Goal: Transaction & Acquisition: Purchase product/service

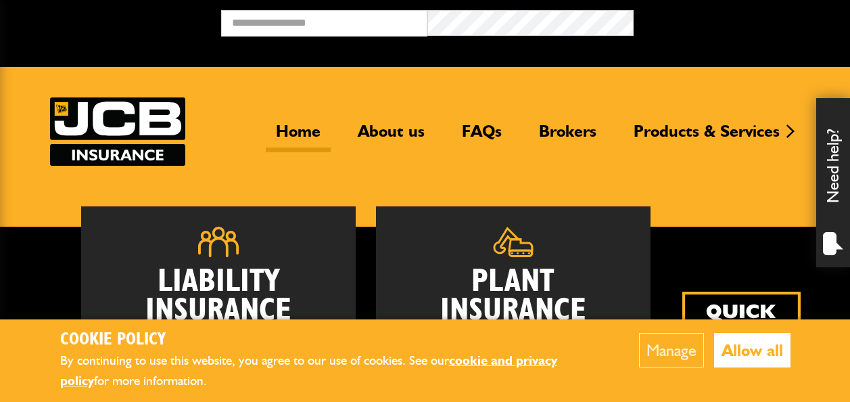
scroll to position [203, 0]
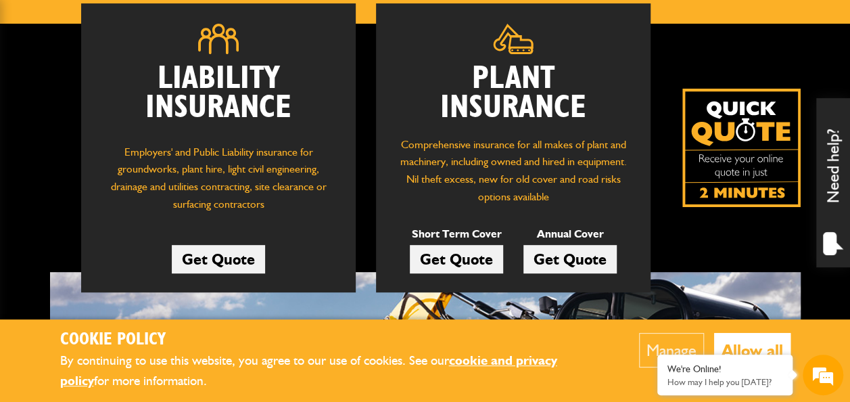
click at [565, 258] on link "Get Quote" at bounding box center [569, 259] width 93 height 28
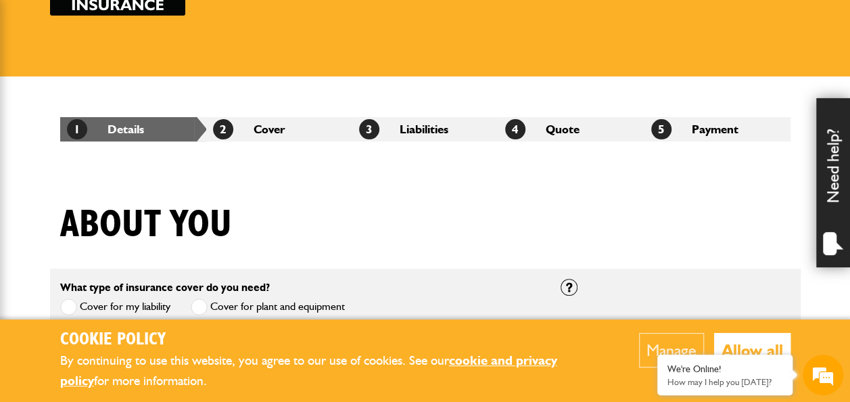
scroll to position [203, 0]
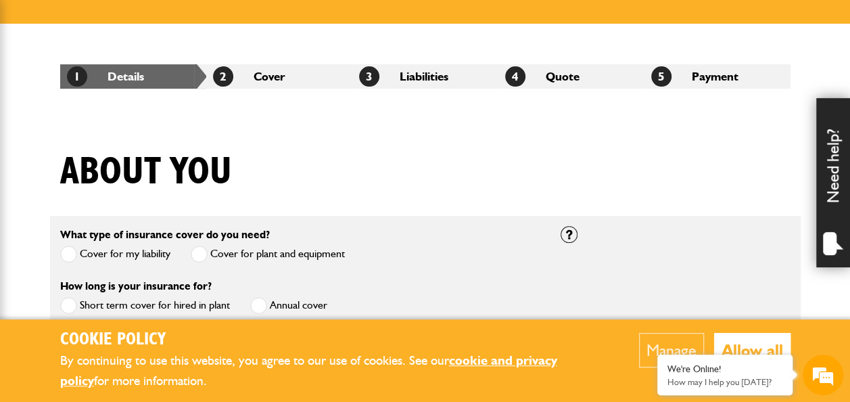
click at [762, 342] on button "Allow all" at bounding box center [752, 350] width 76 height 34
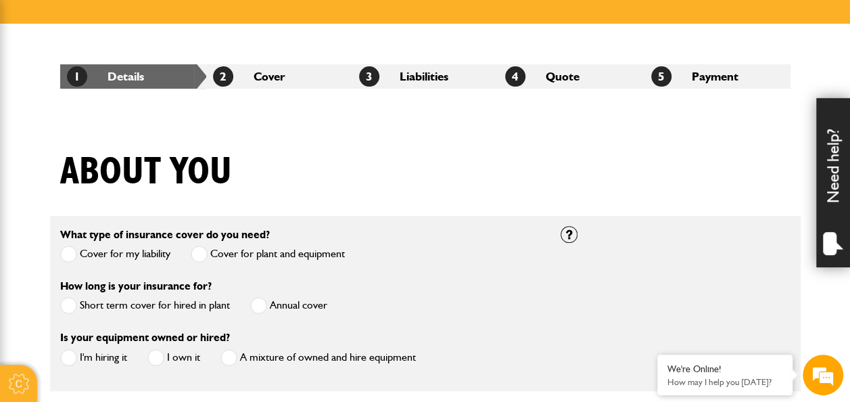
scroll to position [271, 0]
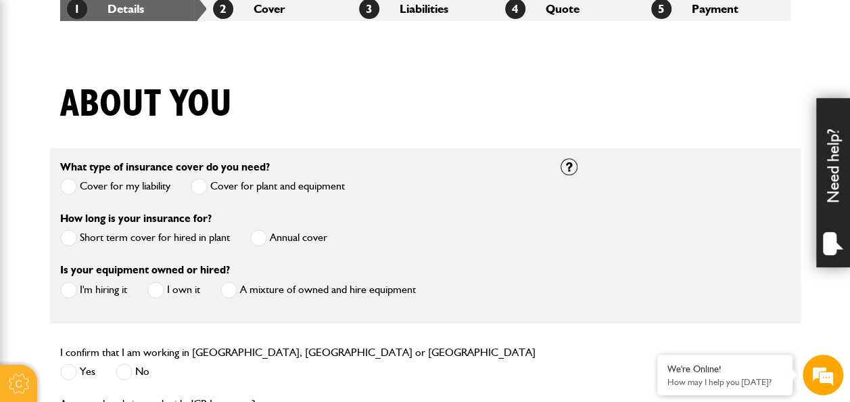
click at [268, 237] on label "Annual cover" at bounding box center [288, 237] width 77 height 17
click at [156, 285] on span at bounding box center [155, 289] width 17 height 17
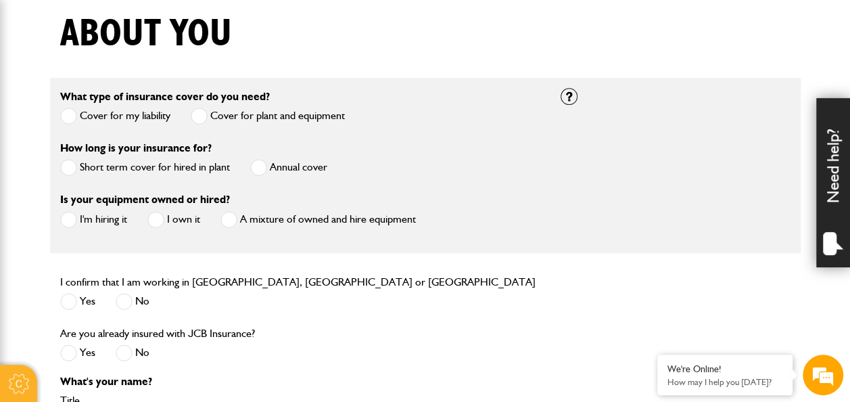
scroll to position [406, 0]
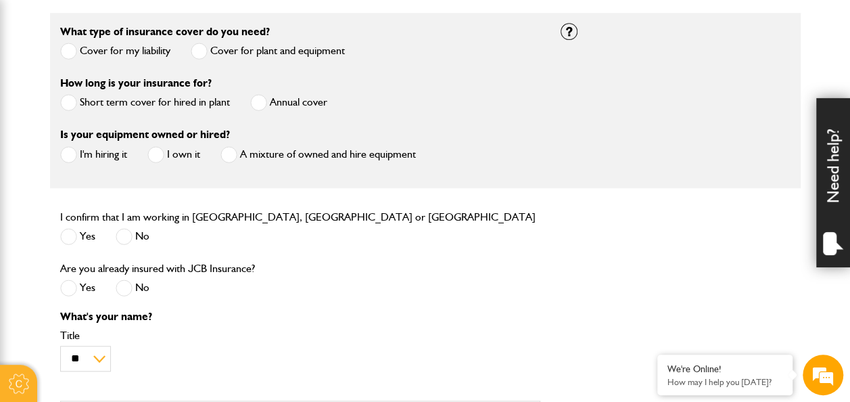
click at [65, 236] on span at bounding box center [68, 236] width 17 height 17
click at [118, 290] on span at bounding box center [124, 287] width 17 height 17
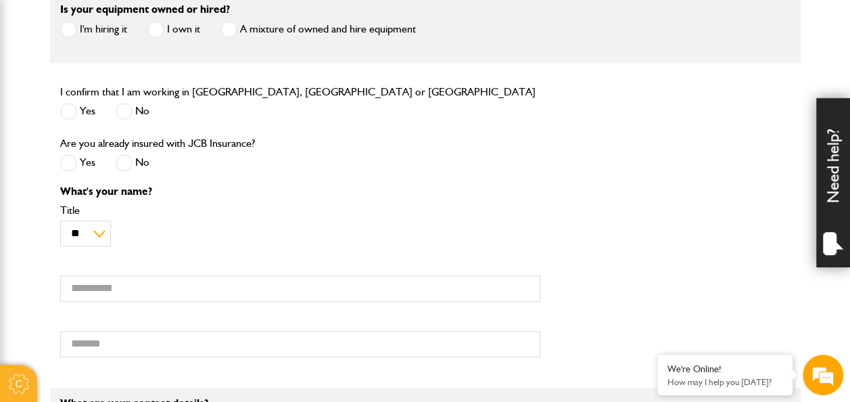
scroll to position [541, 0]
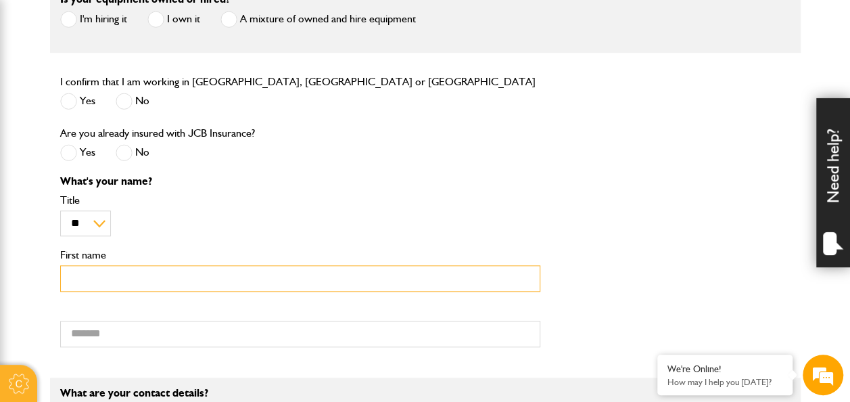
click at [83, 287] on input "First name" at bounding box center [300, 278] width 480 height 26
type input "******"
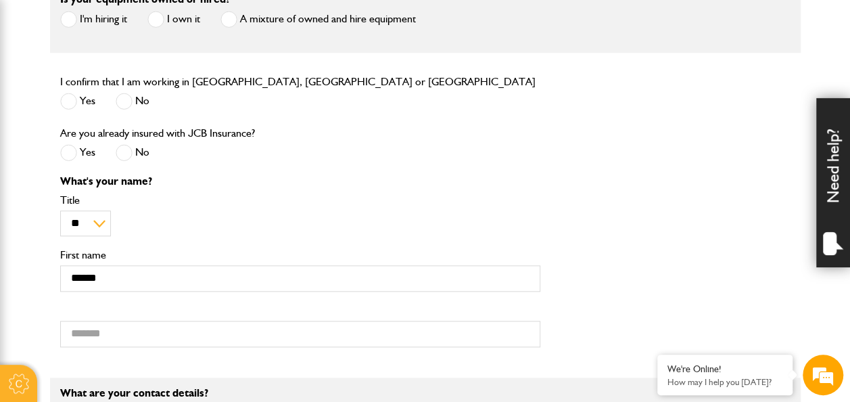
type input "*******"
type input "**********"
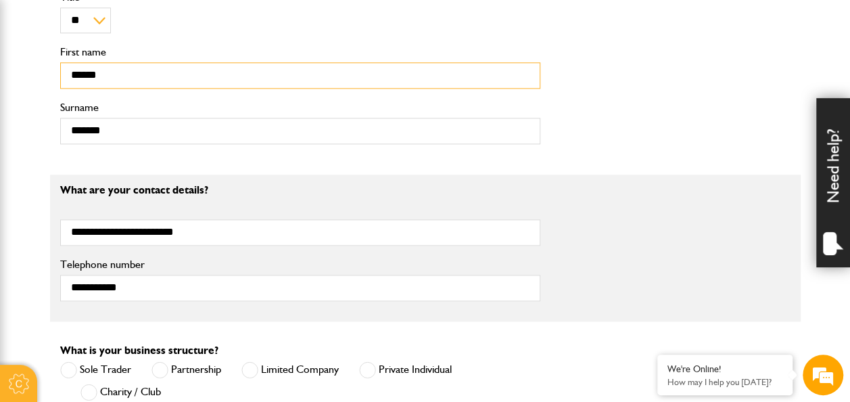
scroll to position [812, 0]
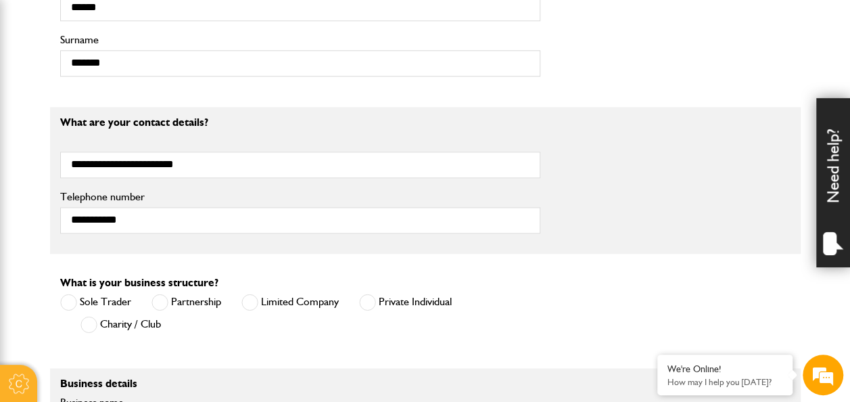
click at [368, 299] on span at bounding box center [367, 302] width 17 height 17
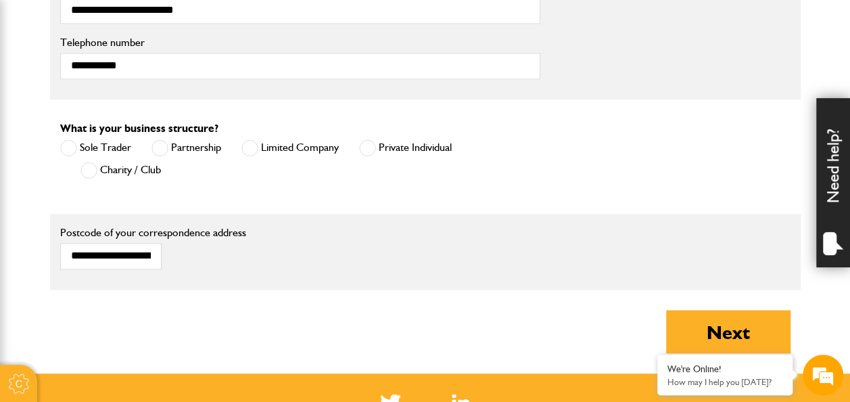
scroll to position [1014, 0]
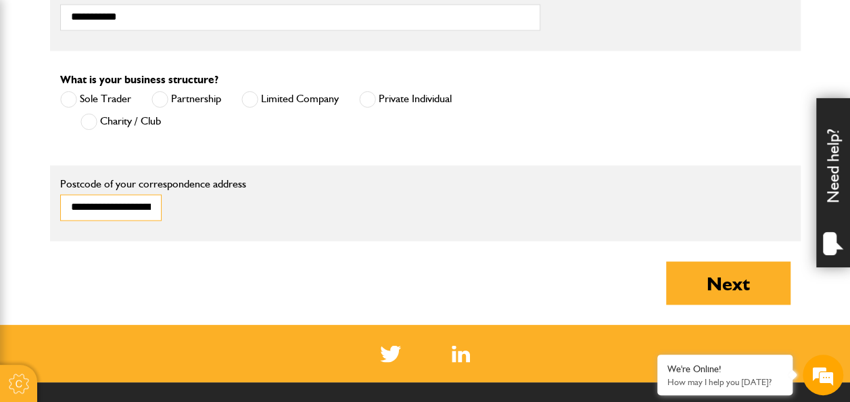
click at [135, 204] on input "**********" at bounding box center [110, 207] width 101 height 26
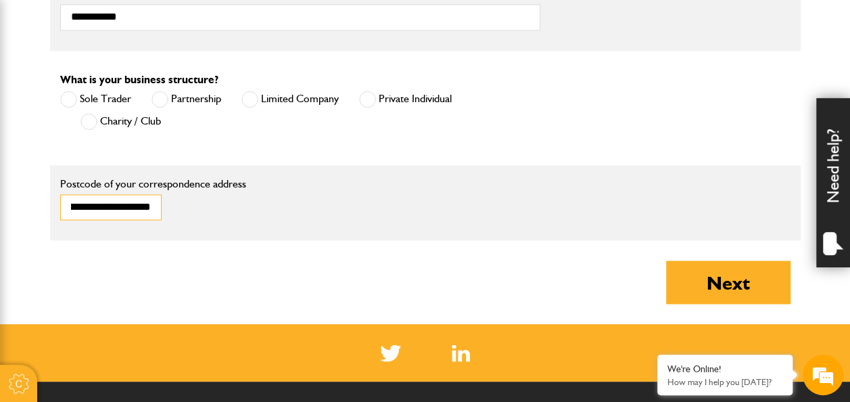
drag, startPoint x: 80, startPoint y: 202, endPoint x: 369, endPoint y: 219, distance: 290.0
click at [369, 219] on div "**********" at bounding box center [300, 202] width 500 height 55
type input "*"
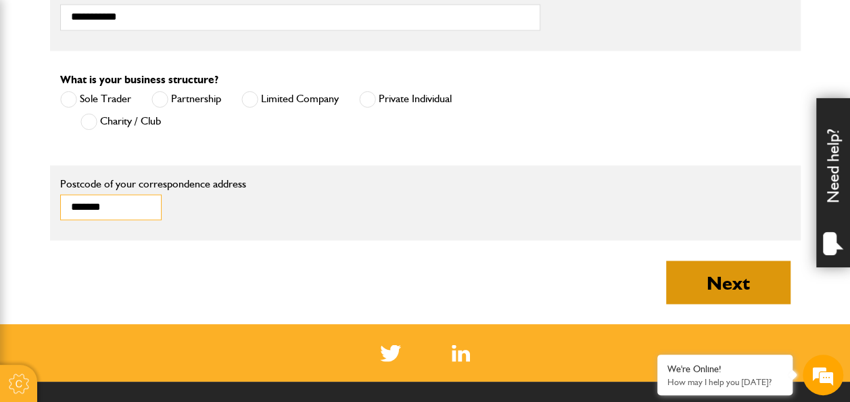
type input "*******"
click at [748, 290] on button "Next" at bounding box center [728, 281] width 124 height 43
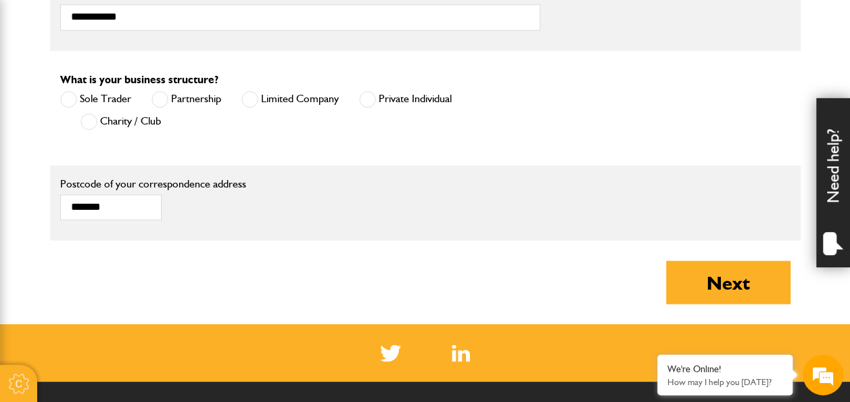
type input "**********"
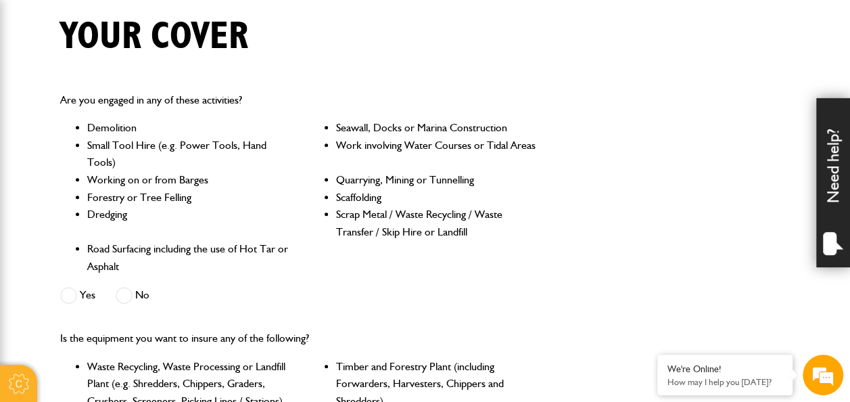
click at [70, 297] on span at bounding box center [68, 295] width 17 height 17
click at [119, 295] on span at bounding box center [124, 295] width 17 height 17
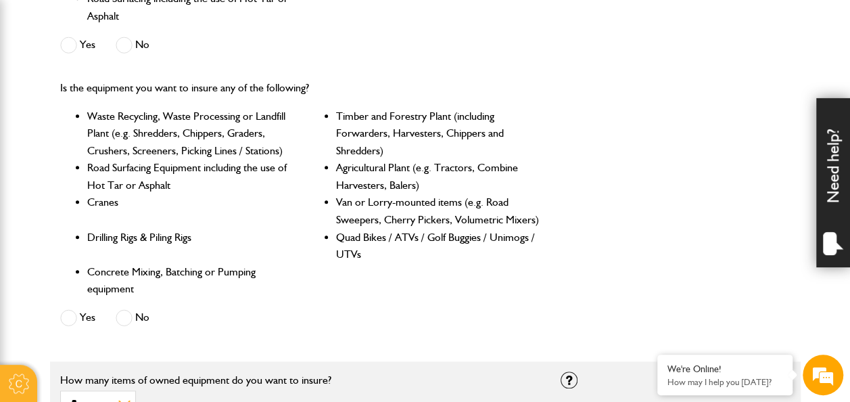
scroll to position [609, 0]
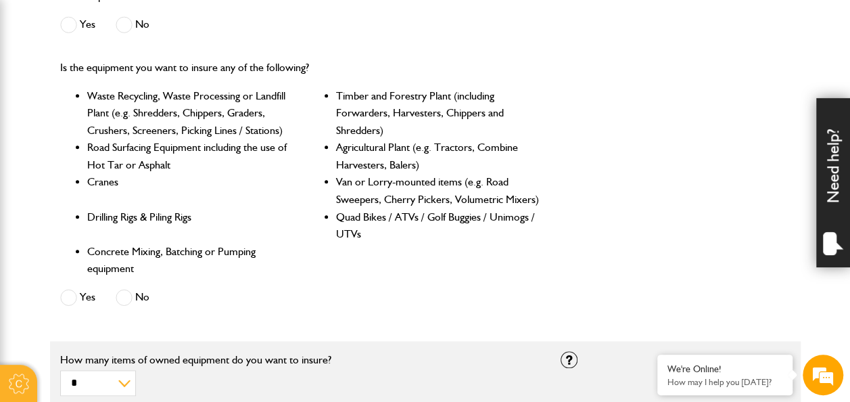
click at [131, 300] on span at bounding box center [124, 297] width 17 height 17
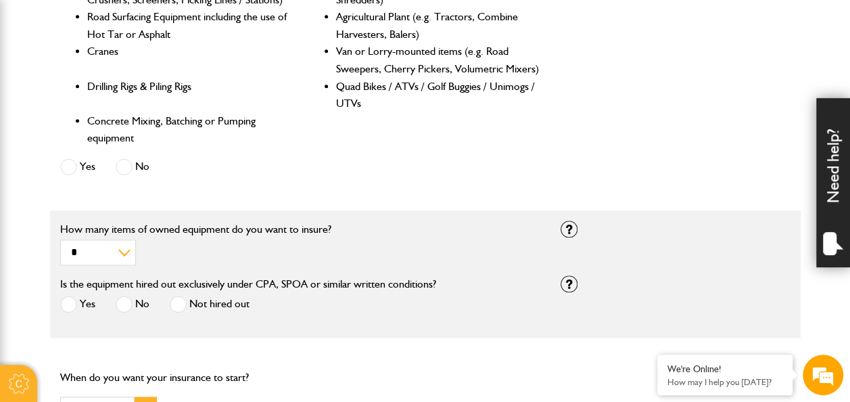
scroll to position [744, 0]
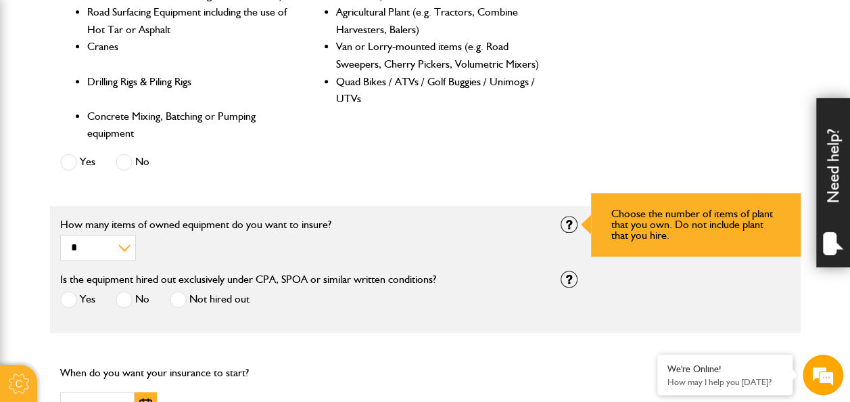
click at [573, 231] on div at bounding box center [569, 224] width 17 height 17
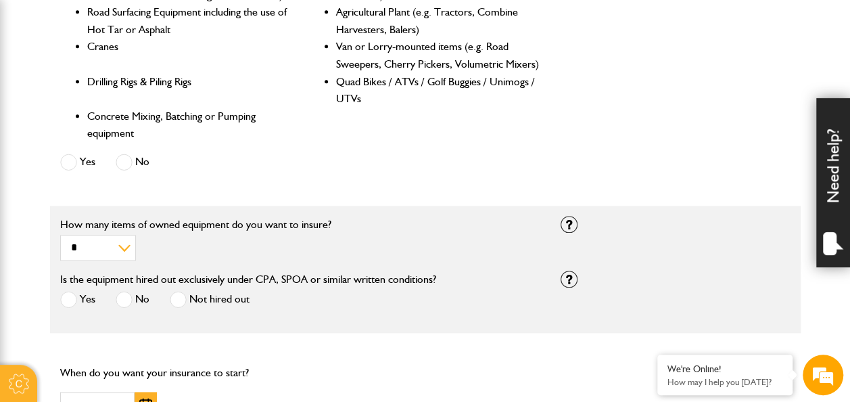
click at [243, 249] on div "* * * * ********* How many items of owned equipment do you want to insure?" at bounding box center [300, 239] width 480 height 41
click at [133, 306] on label "No" at bounding box center [133, 299] width 34 height 17
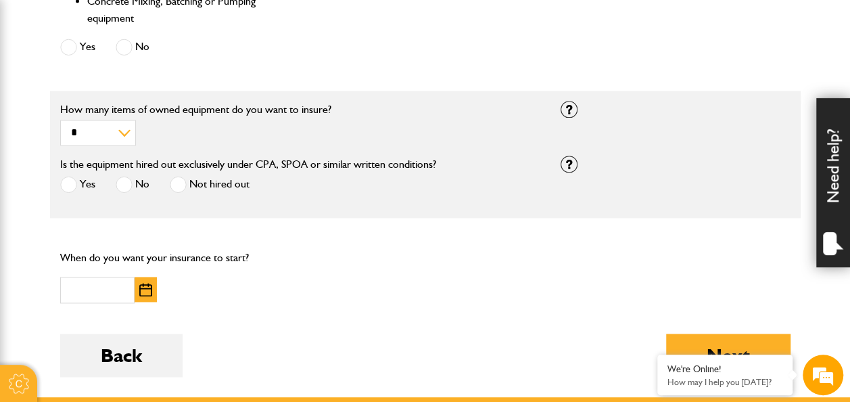
scroll to position [879, 0]
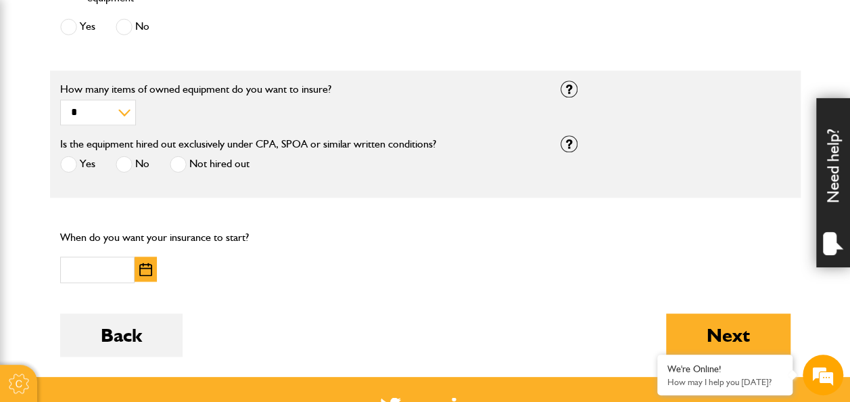
click at [150, 271] on img "button" at bounding box center [145, 269] width 13 height 14
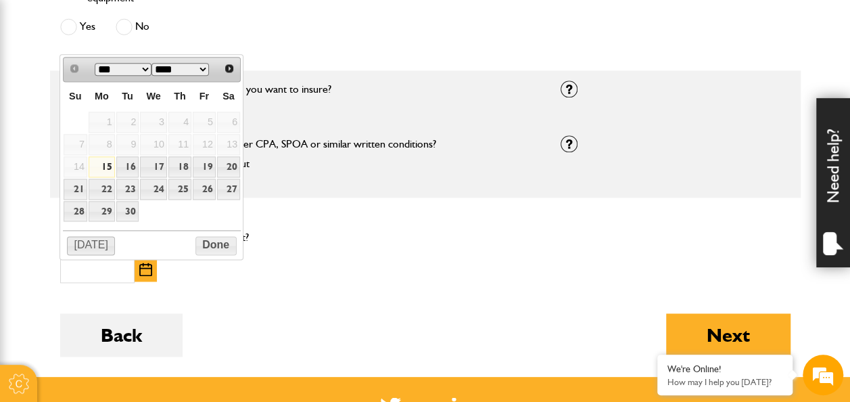
click at [88, 238] on button "Today" at bounding box center [91, 245] width 49 height 19
click at [107, 160] on link "15" at bounding box center [102, 166] width 26 height 21
type input "**********"
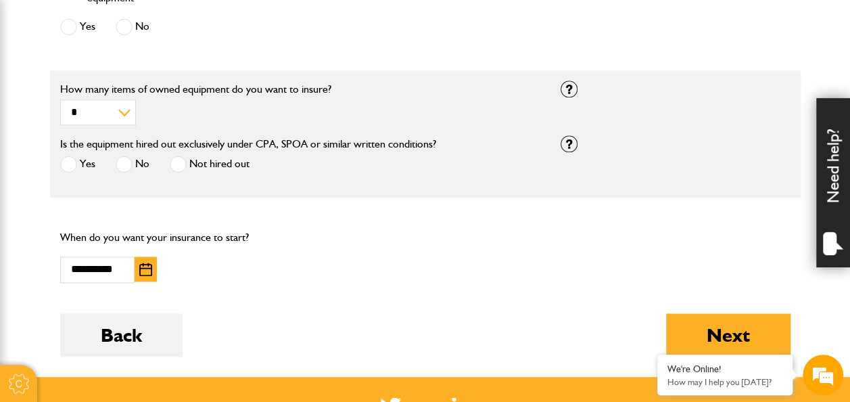
click at [352, 281] on div "**********" at bounding box center [425, 255] width 751 height 75
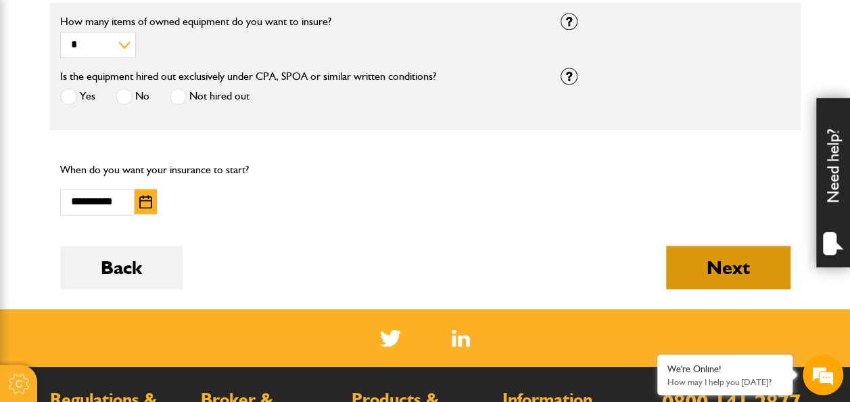
click at [739, 273] on button "Next" at bounding box center [728, 266] width 124 height 43
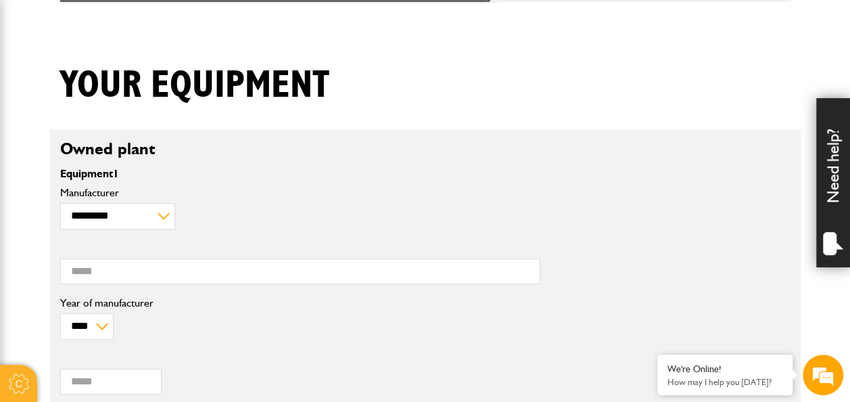
scroll to position [338, 0]
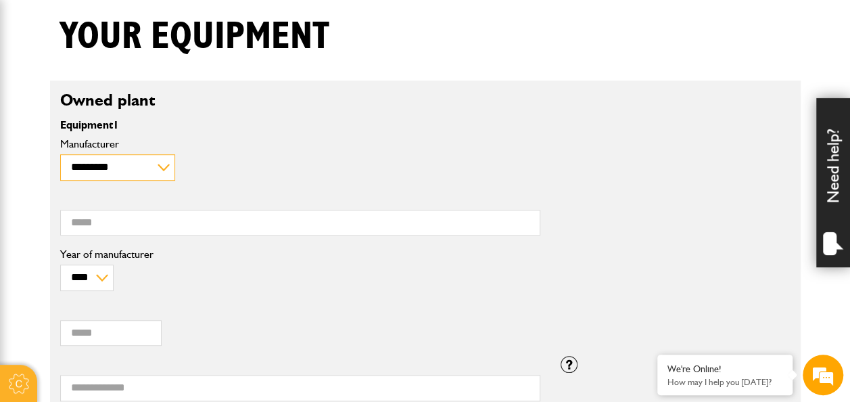
click at [129, 156] on select "**********" at bounding box center [117, 167] width 115 height 26
select select "**"
click at [60, 154] on select "**********" at bounding box center [117, 167] width 115 height 26
click at [92, 271] on select "**** **** **** **** **** **** **** **** **** **** **** **** **** **** **** ****…" at bounding box center [86, 277] width 53 height 26
select select "****"
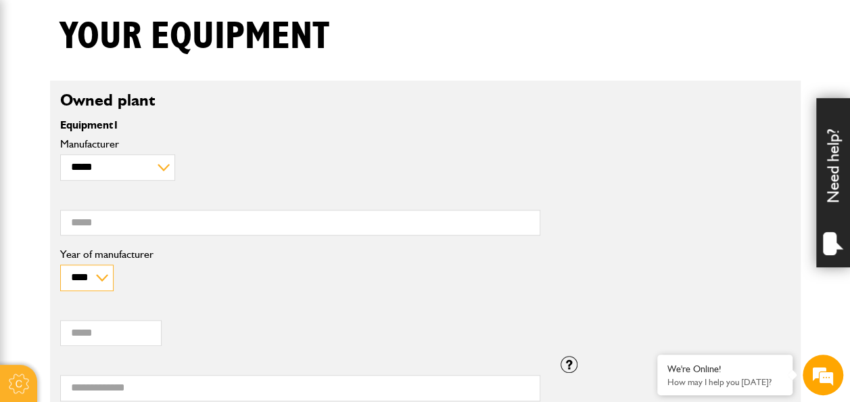
click at [60, 264] on select "**** **** **** **** **** **** **** **** **** **** **** **** **** **** **** ****…" at bounding box center [86, 277] width 53 height 26
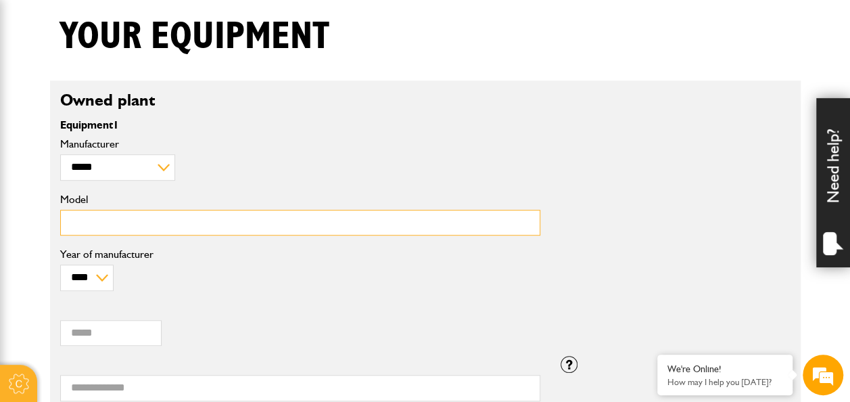
click at [105, 215] on input "Model" at bounding box center [300, 223] width 480 height 26
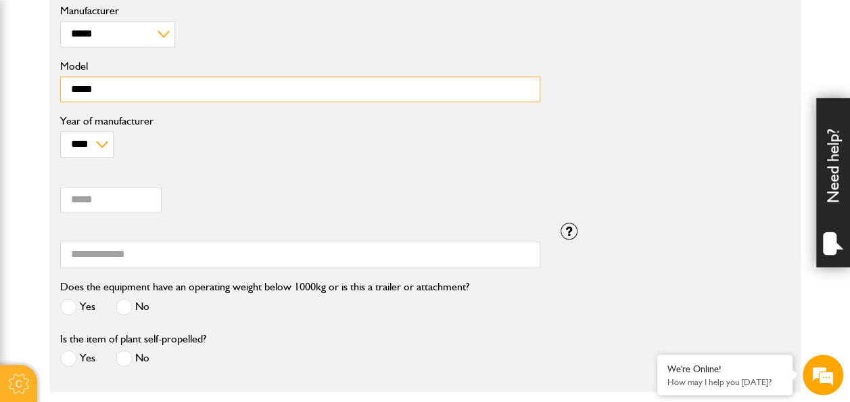
scroll to position [473, 0]
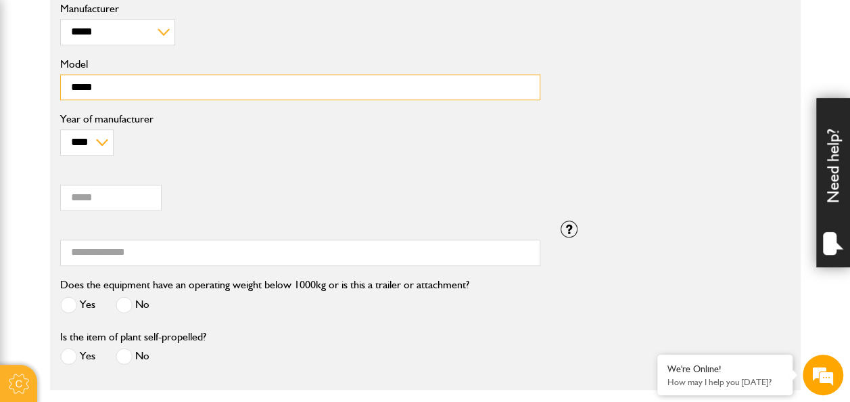
type input "*****"
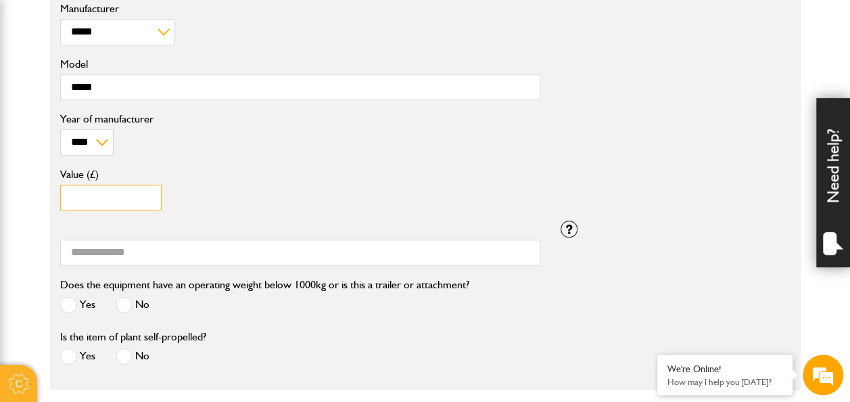
click at [80, 194] on input "Value (£)" at bounding box center [110, 198] width 101 height 26
type input "*****"
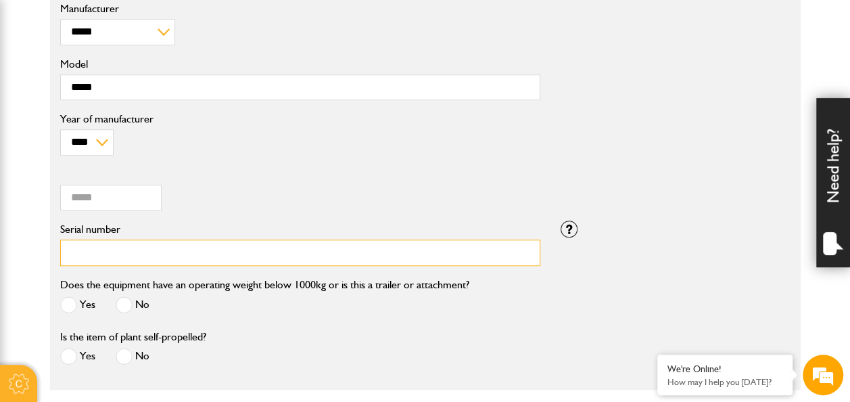
click at [100, 252] on input "Serial number" at bounding box center [300, 252] width 480 height 26
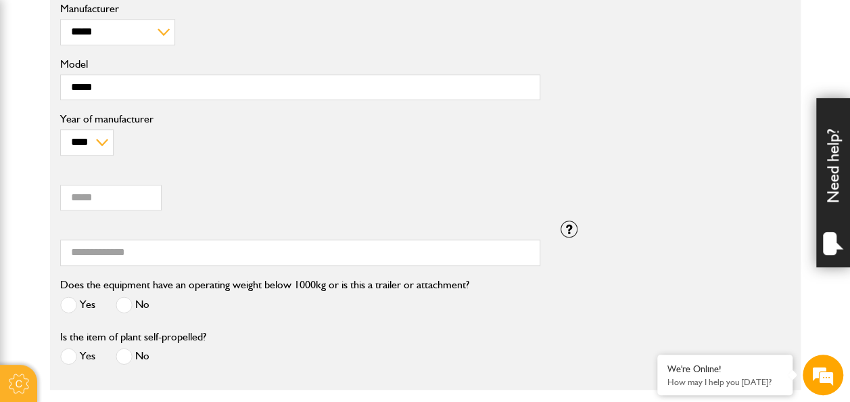
click at [128, 302] on span at bounding box center [124, 304] width 17 height 17
click at [65, 348] on span at bounding box center [68, 356] width 17 height 17
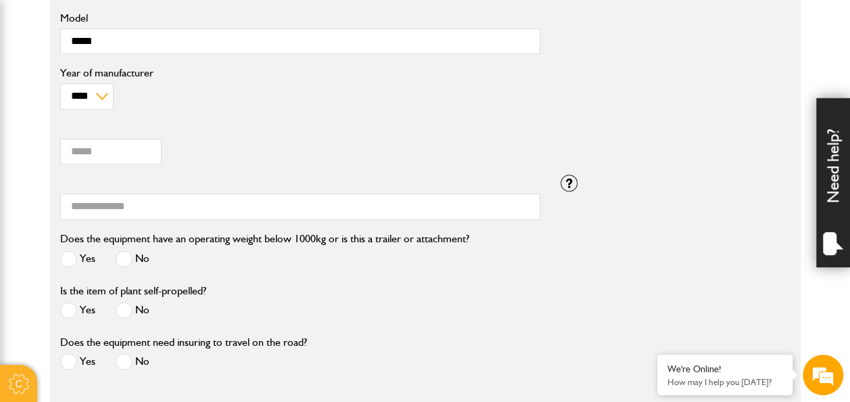
scroll to position [541, 0]
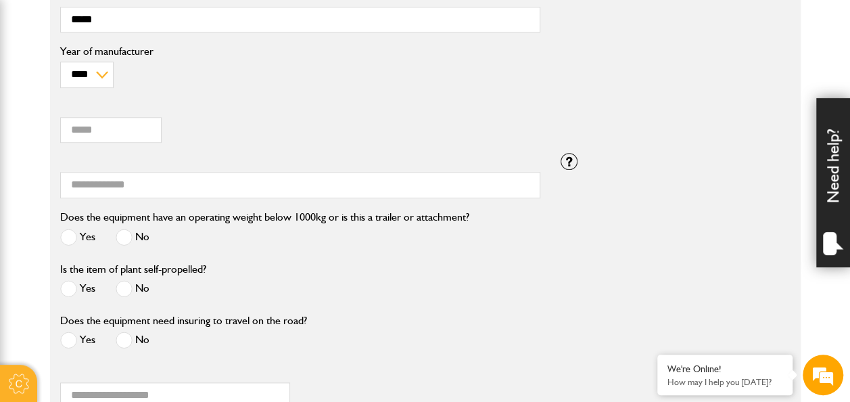
click at [120, 342] on span at bounding box center [124, 339] width 17 height 17
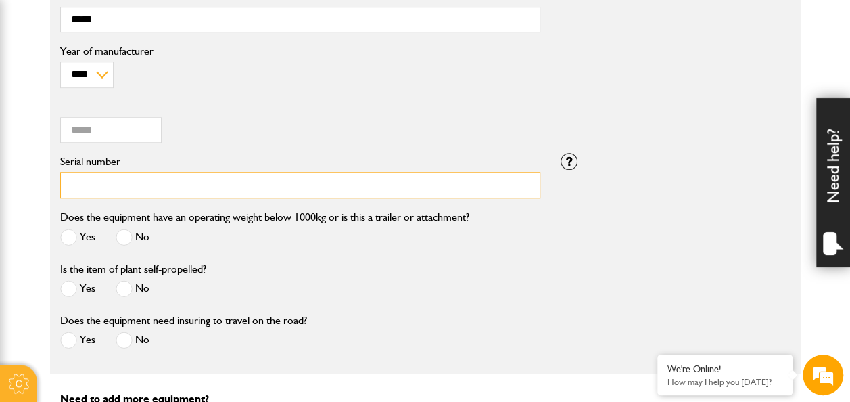
click at [148, 174] on input "Serial number" at bounding box center [300, 185] width 480 height 26
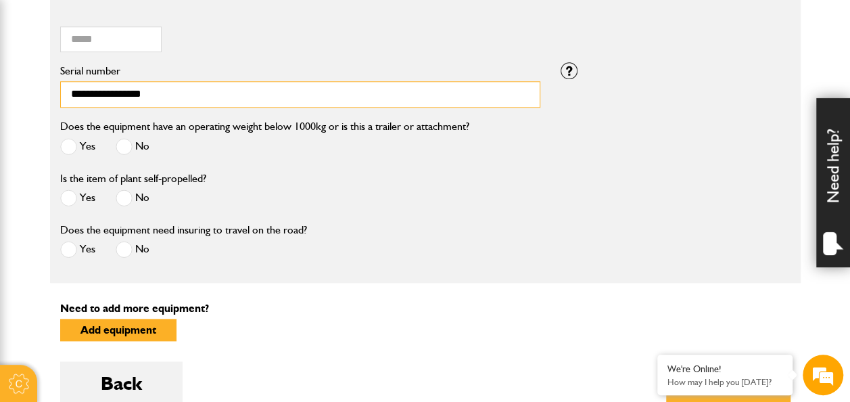
scroll to position [744, 0]
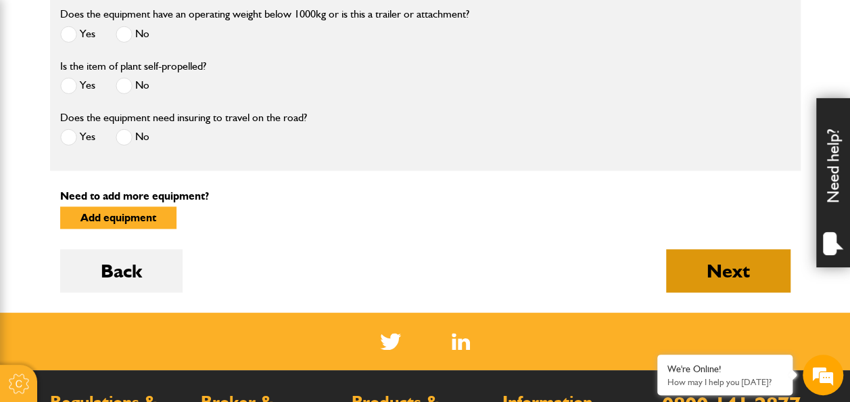
type input "**********"
click at [730, 266] on button "Next" at bounding box center [728, 270] width 124 height 43
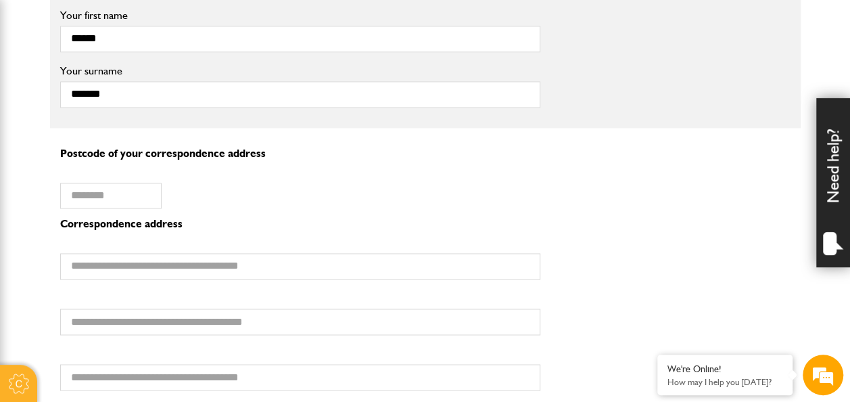
scroll to position [1014, 0]
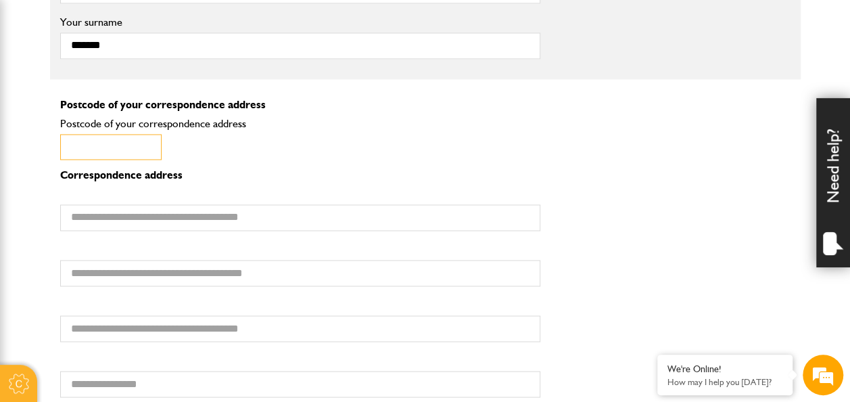
click at [96, 144] on input "Postcode of your correspondence address" at bounding box center [110, 147] width 101 height 26
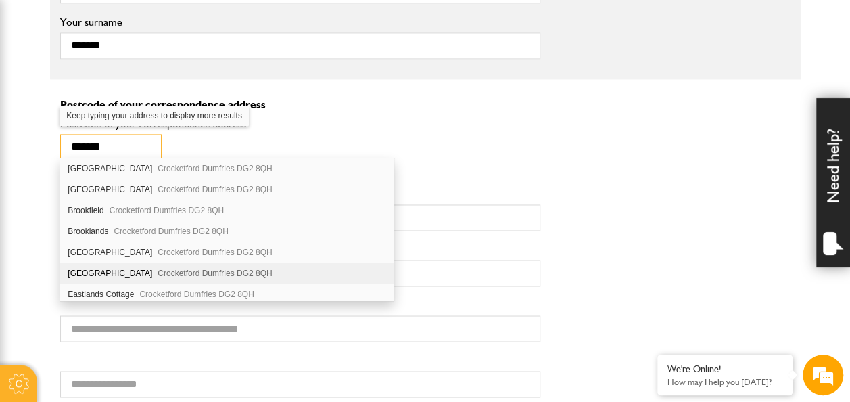
type input "*******"
click at [127, 266] on div "[STREET_ADDRESS]" at bounding box center [226, 273] width 333 height 21
type input "**********"
type input "********"
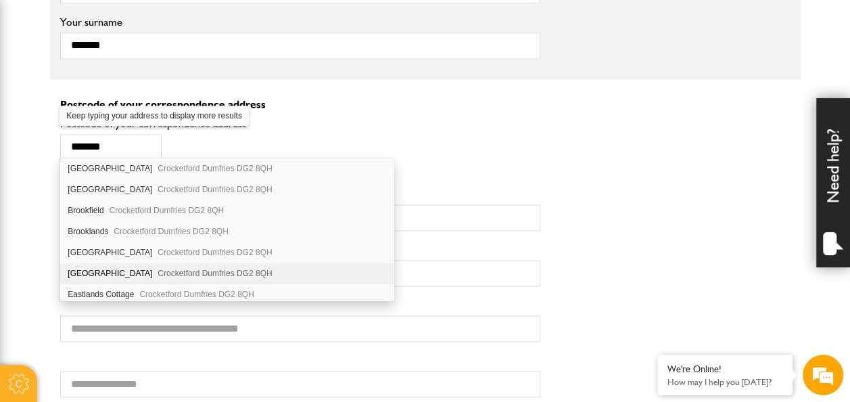
type input "**********"
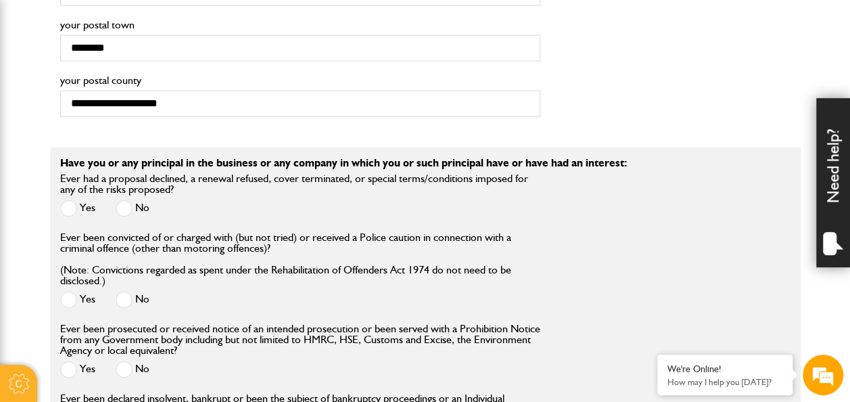
scroll to position [1353, 0]
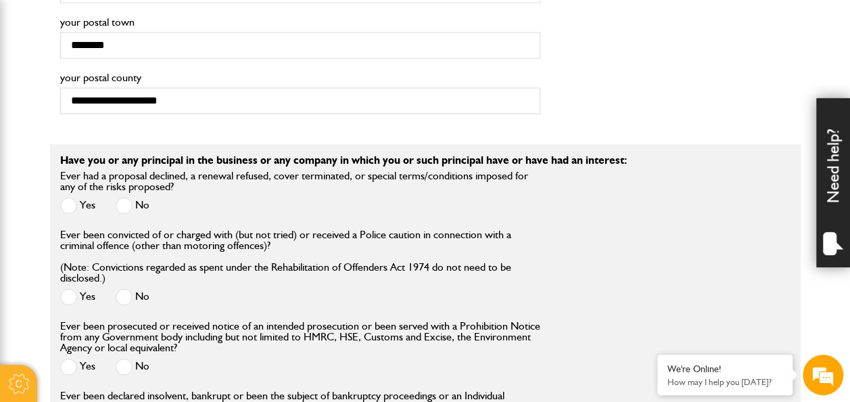
click at [128, 201] on span at bounding box center [124, 205] width 17 height 17
click at [116, 294] on span at bounding box center [124, 297] width 17 height 17
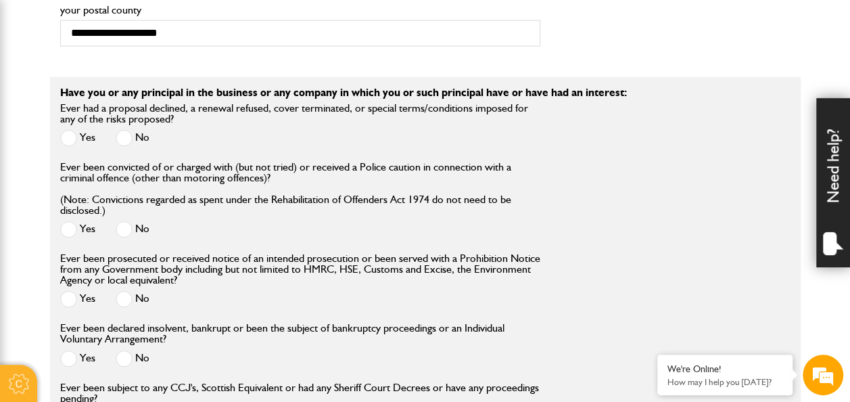
click at [131, 293] on span at bounding box center [124, 299] width 17 height 17
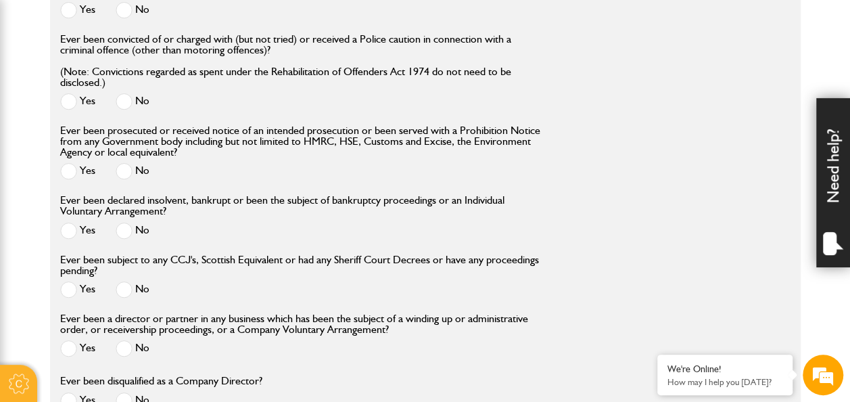
scroll to position [1555, 0]
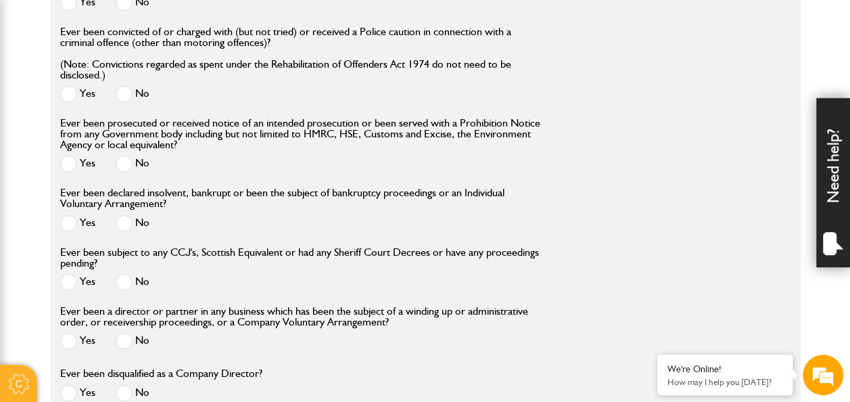
click at [127, 223] on span at bounding box center [124, 223] width 17 height 17
click at [126, 281] on span at bounding box center [124, 282] width 17 height 17
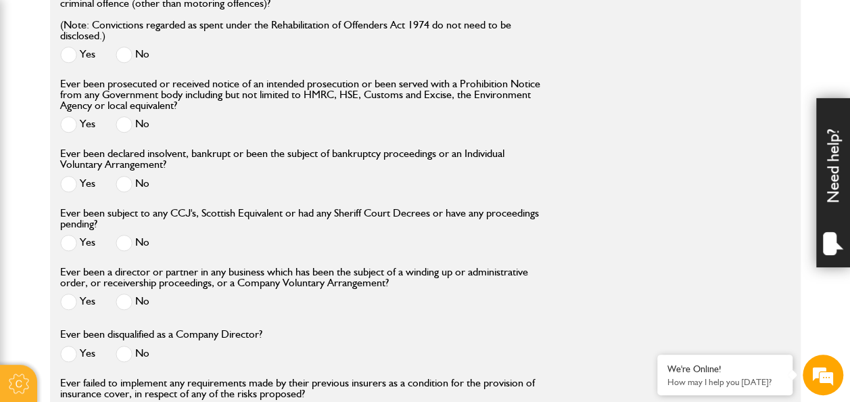
scroll to position [1623, 0]
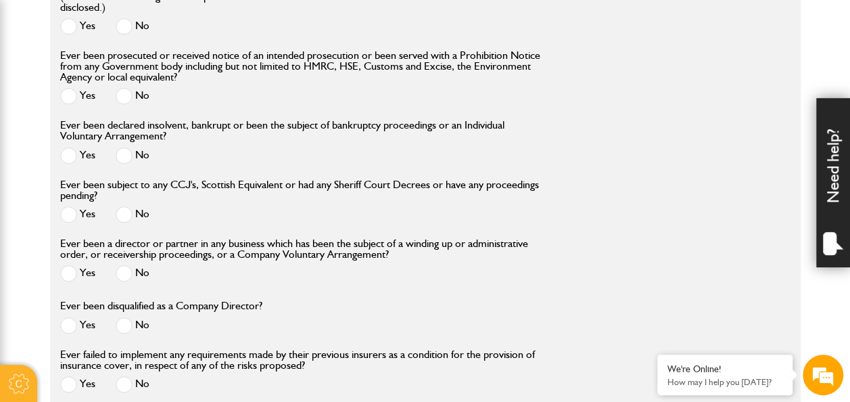
click at [131, 271] on span at bounding box center [124, 273] width 17 height 17
click at [118, 322] on span at bounding box center [124, 325] width 17 height 17
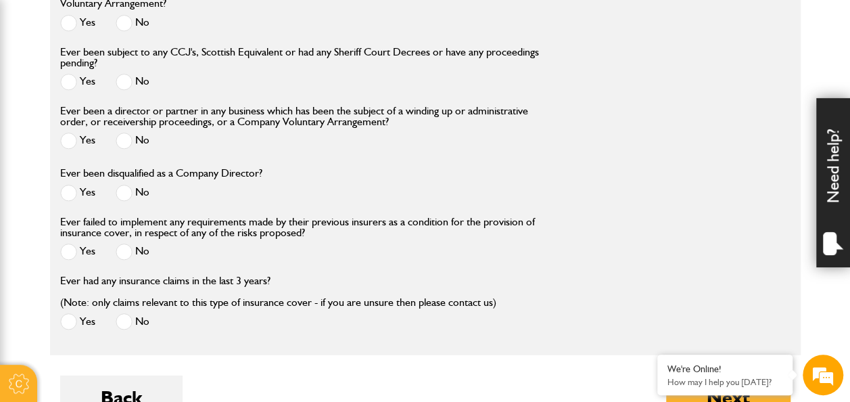
scroll to position [1758, 0]
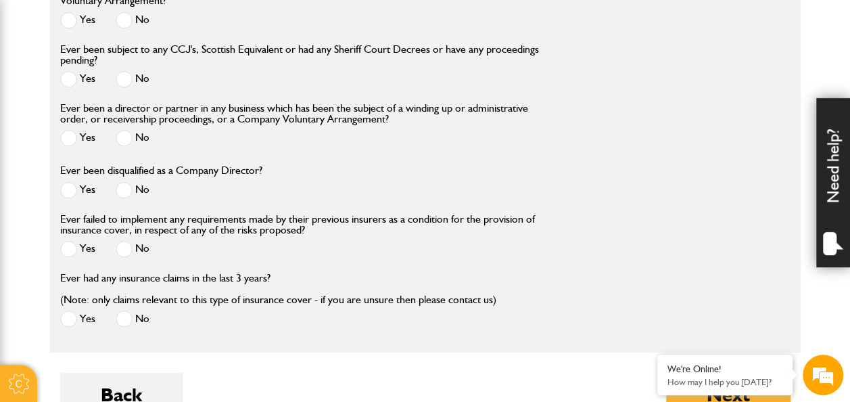
click at [124, 252] on span at bounding box center [124, 249] width 17 height 17
click at [120, 316] on span at bounding box center [124, 318] width 17 height 17
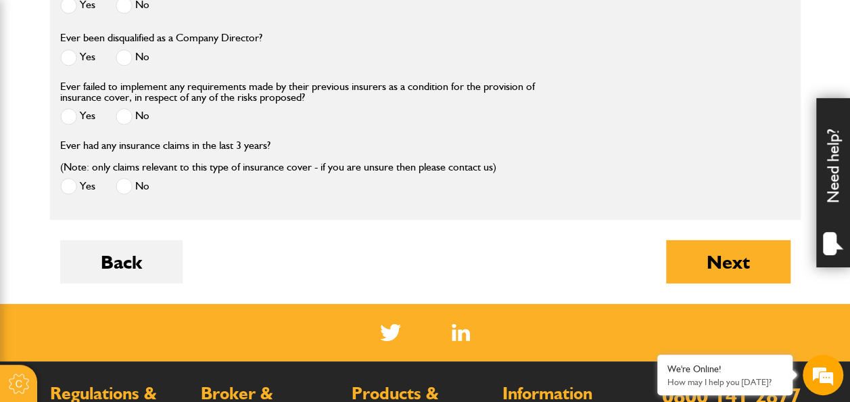
scroll to position [1894, 0]
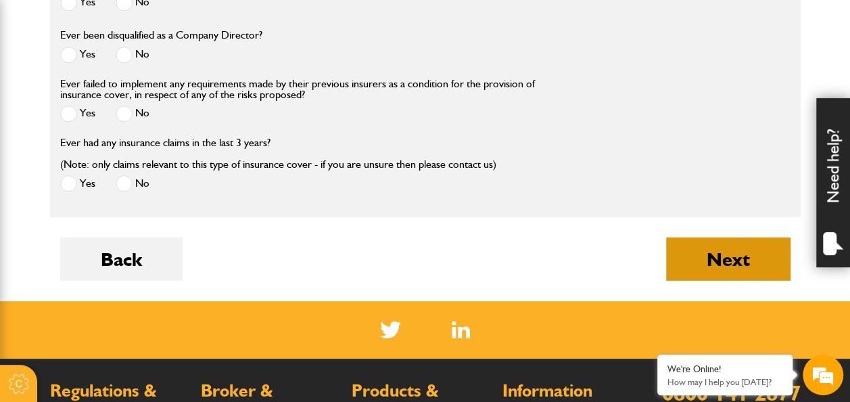
click at [688, 260] on button "Next" at bounding box center [728, 258] width 124 height 43
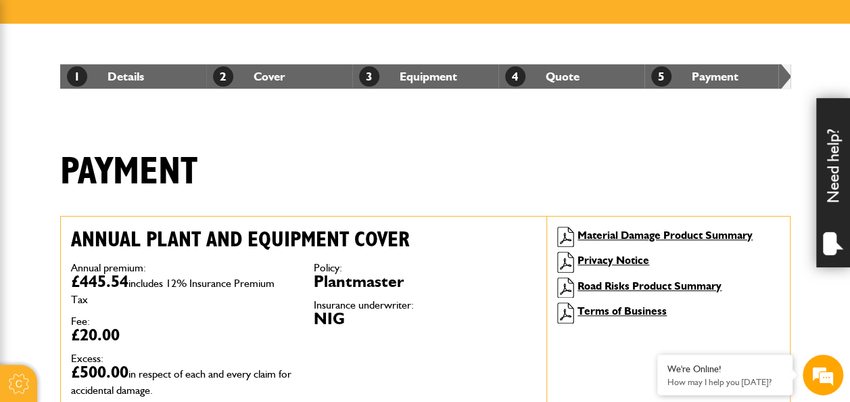
scroll to position [271, 0]
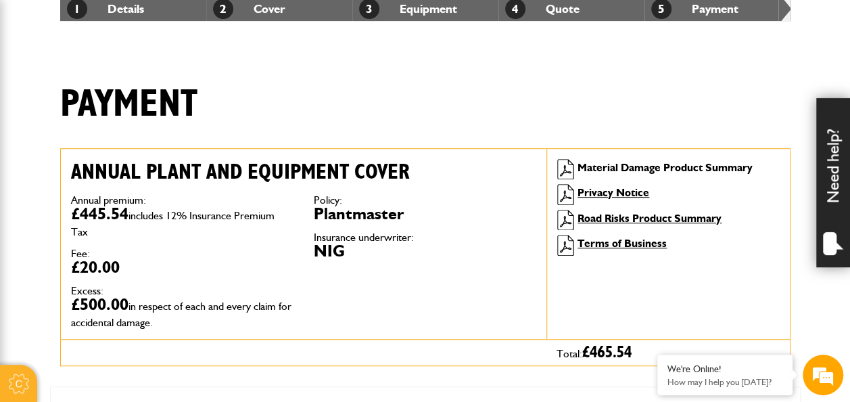
click at [640, 170] on link "Material Damage Product Summary" at bounding box center [665, 167] width 175 height 13
click at [597, 239] on link "Terms of Business" at bounding box center [622, 243] width 89 height 13
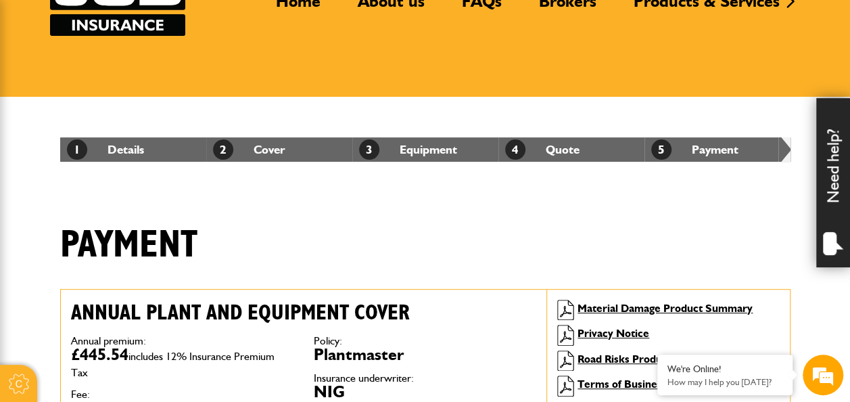
scroll to position [0, 0]
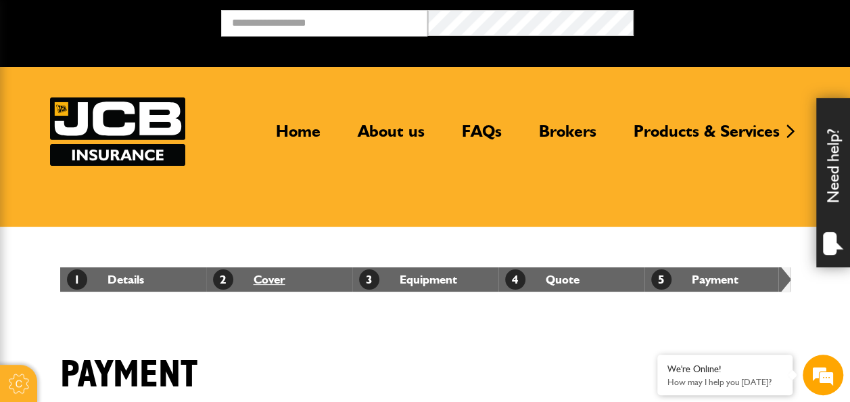
click at [266, 275] on link "2 Cover" at bounding box center [249, 279] width 72 height 14
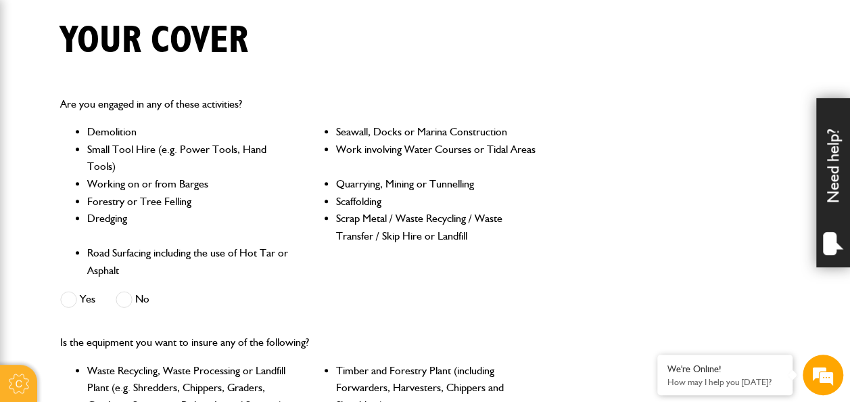
scroll to position [203, 0]
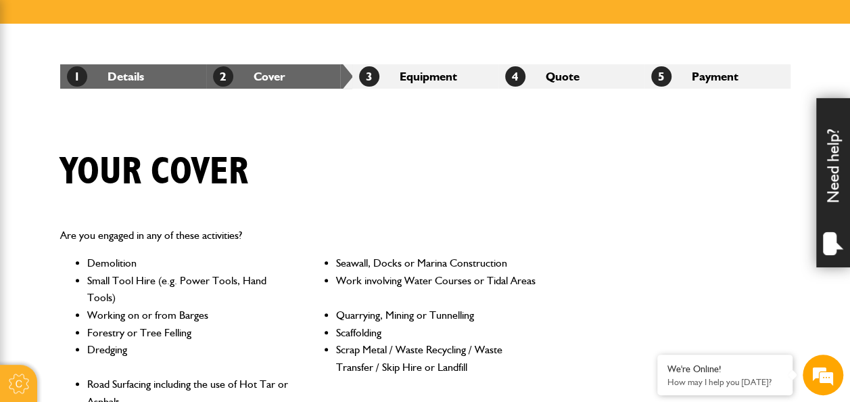
click at [154, 80] on li "1 Details" at bounding box center [133, 76] width 146 height 24
click at [126, 77] on link "1 Details" at bounding box center [105, 76] width 77 height 14
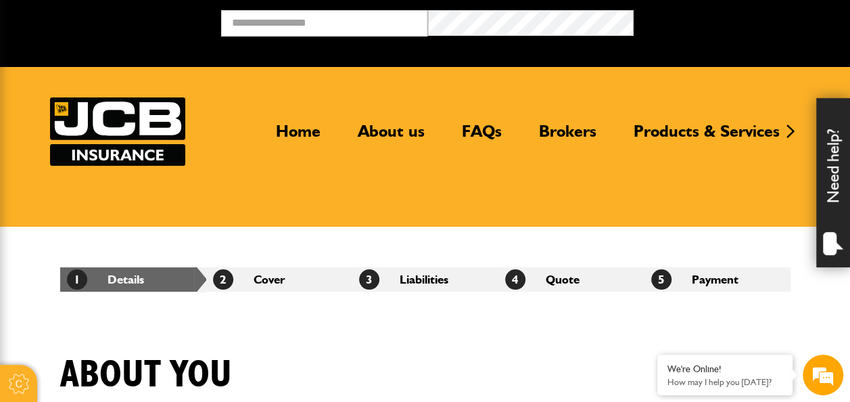
scroll to position [271, 0]
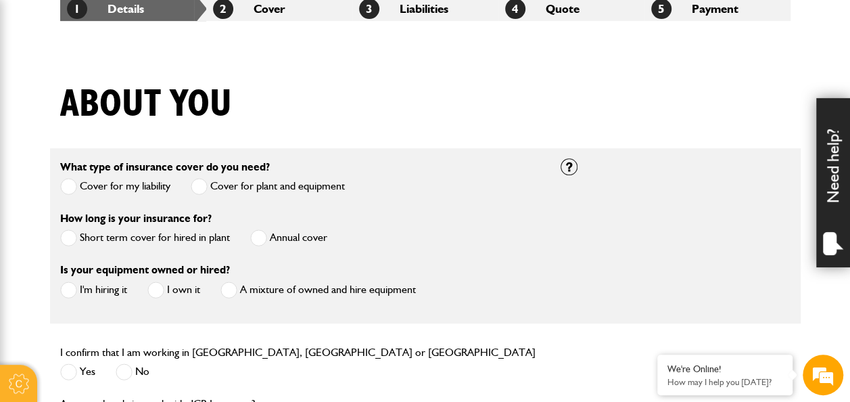
click at [80, 181] on label "Cover for my liability" at bounding box center [115, 186] width 110 height 17
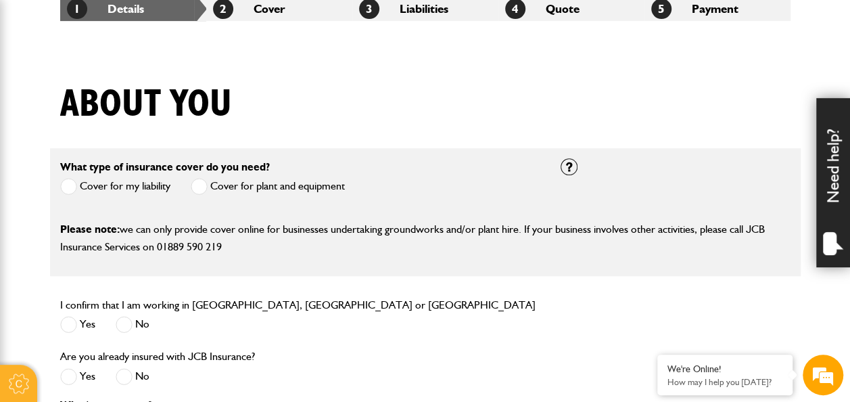
click at [209, 187] on label "Cover for plant and equipment" at bounding box center [268, 186] width 154 height 17
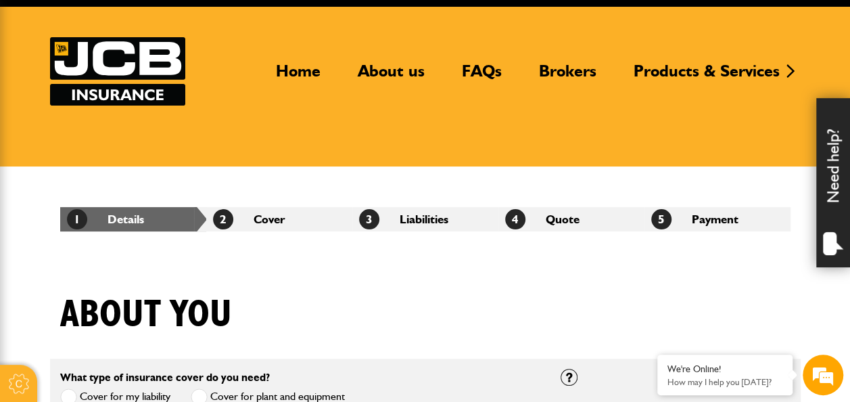
scroll to position [0, 0]
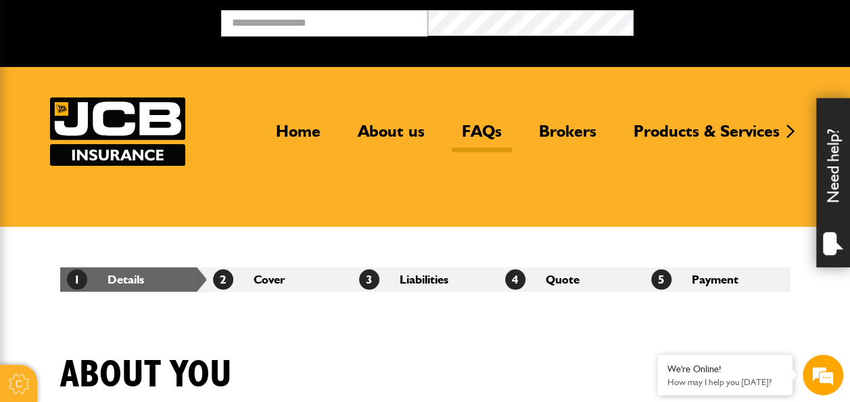
click at [472, 133] on link "FAQs" at bounding box center [482, 136] width 60 height 31
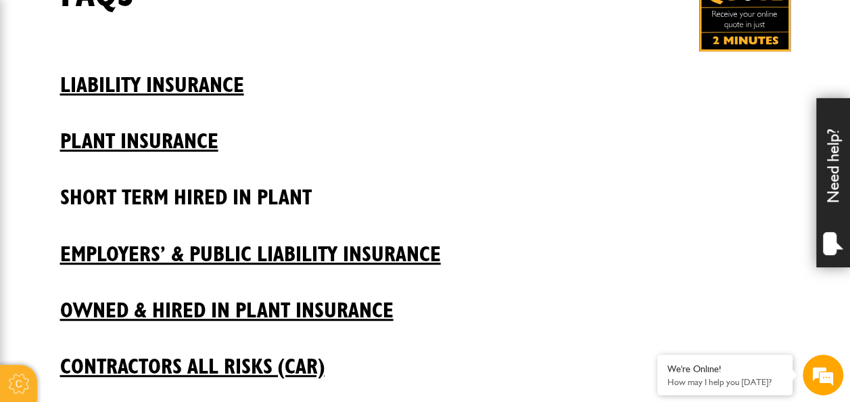
scroll to position [203, 0]
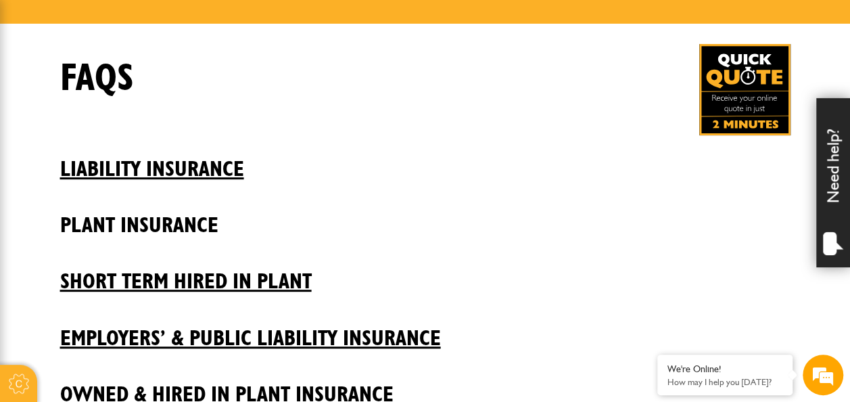
click at [130, 225] on h2 "Plant insurance" at bounding box center [425, 215] width 730 height 46
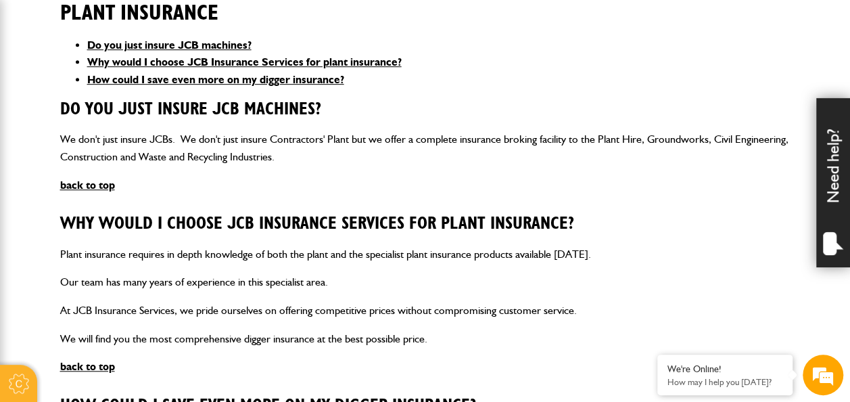
scroll to position [338, 0]
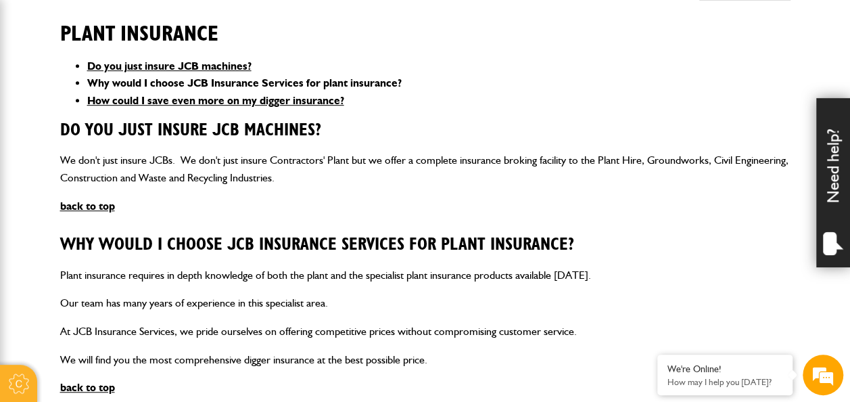
click at [160, 85] on link "Why would I choose JCB Insurance Services for plant insurance?" at bounding box center [244, 82] width 314 height 13
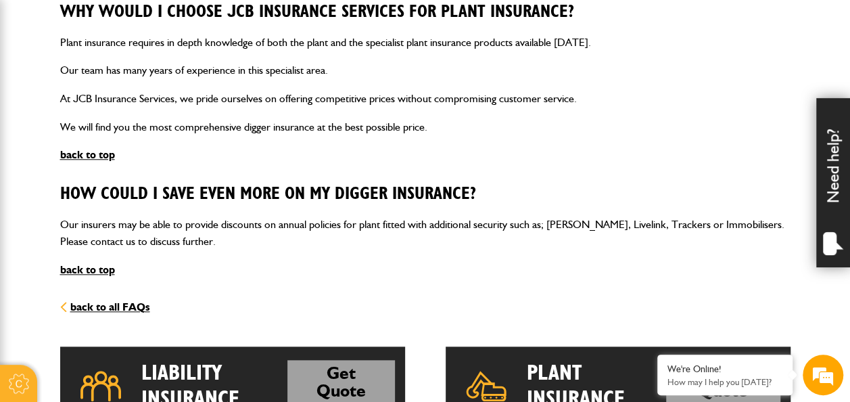
scroll to position [573, 0]
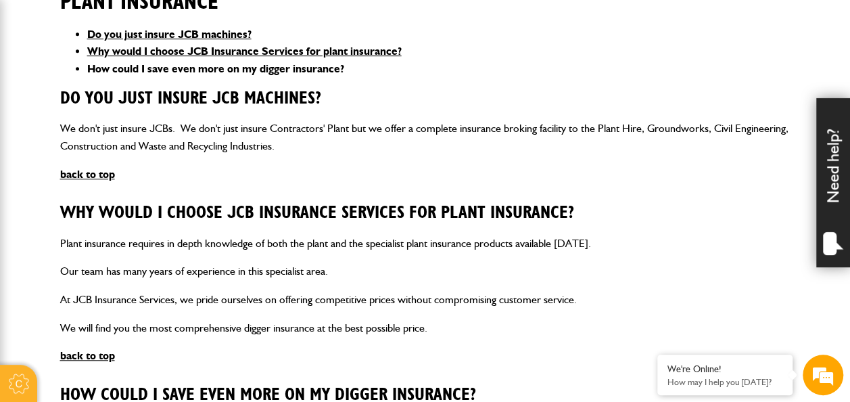
click at [231, 66] on link "How could I save even more on my digger insurance?" at bounding box center [215, 68] width 257 height 13
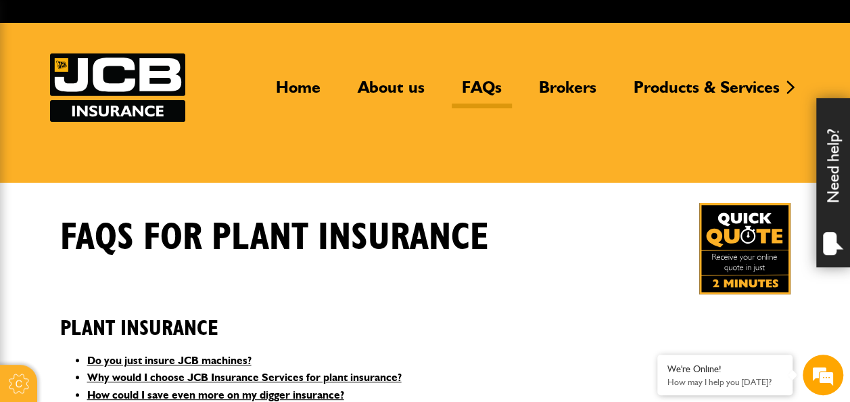
scroll to position [42, 0]
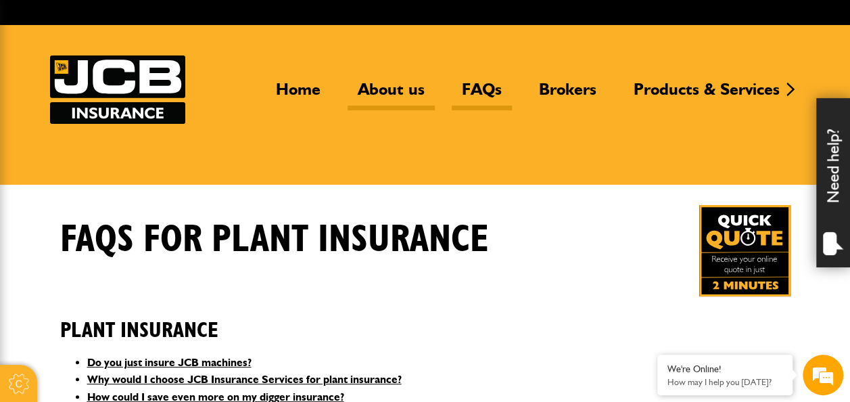
click at [384, 95] on link "About us" at bounding box center [391, 94] width 87 height 31
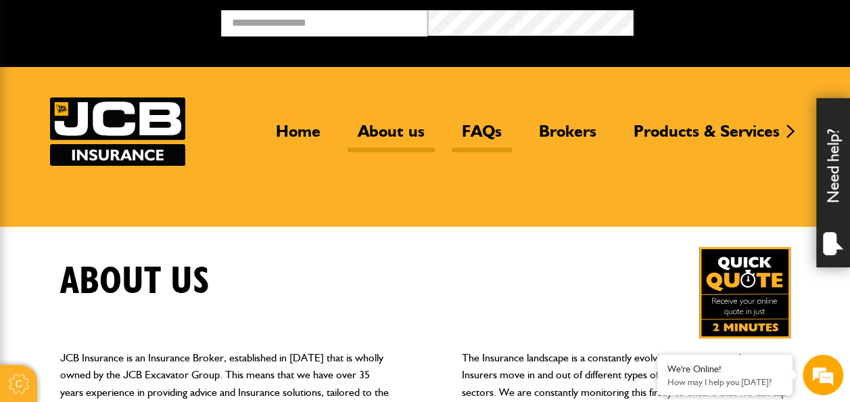
click at [491, 133] on link "FAQs" at bounding box center [482, 136] width 60 height 31
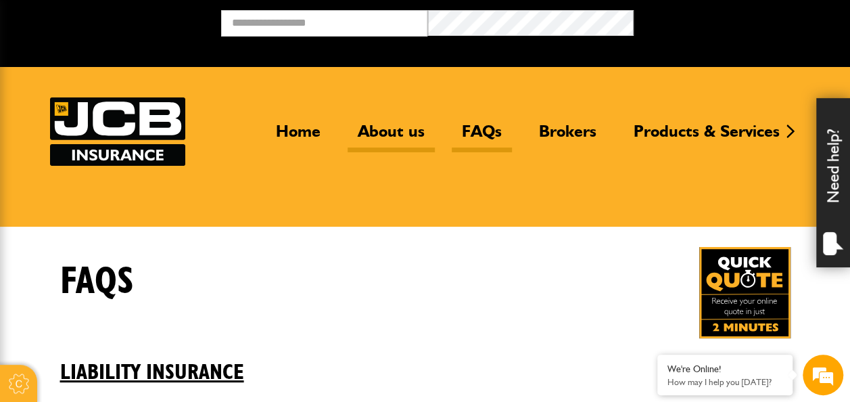
click at [395, 137] on link "About us" at bounding box center [391, 136] width 87 height 31
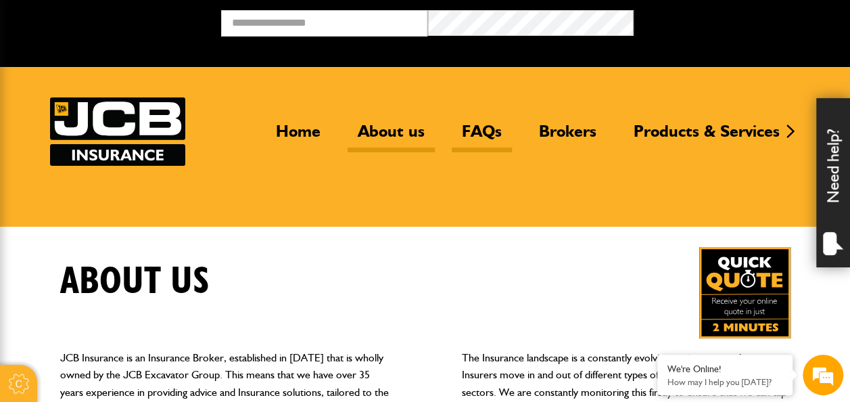
click at [487, 127] on link "FAQs" at bounding box center [482, 136] width 60 height 31
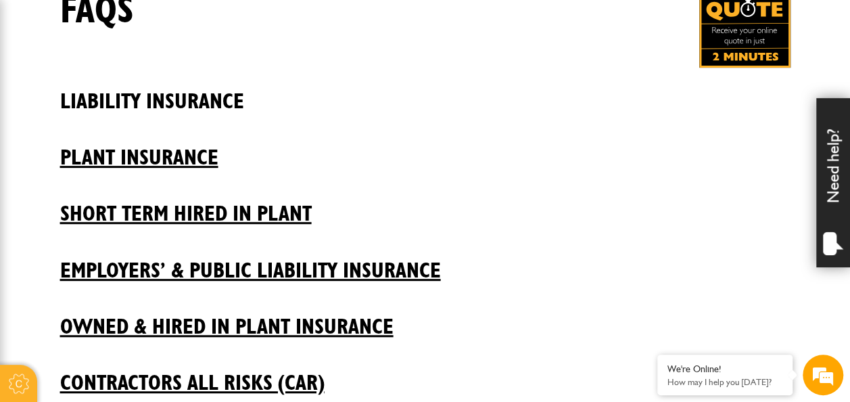
click at [134, 100] on h2 "Liability insurance" at bounding box center [425, 91] width 730 height 46
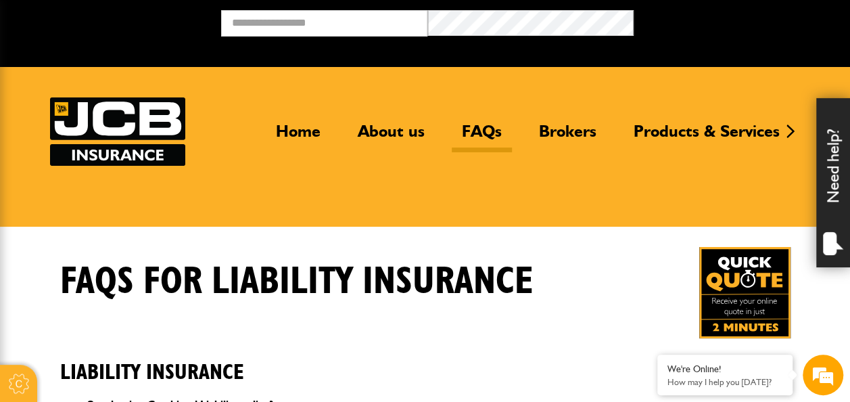
click at [487, 125] on link "FAQs" at bounding box center [482, 136] width 60 height 31
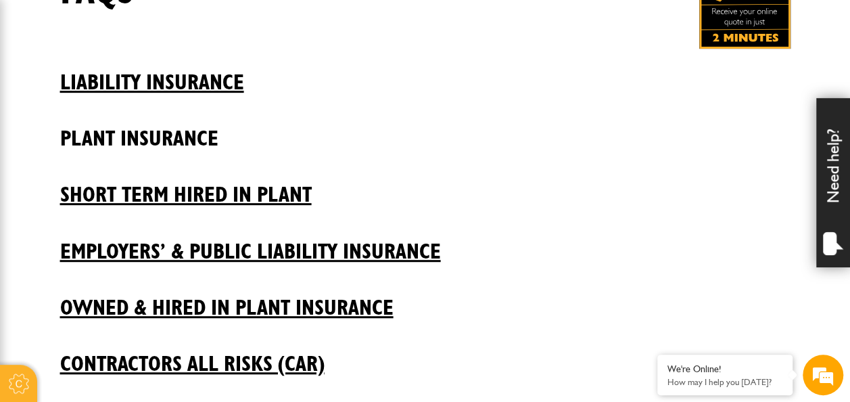
scroll to position [271, 0]
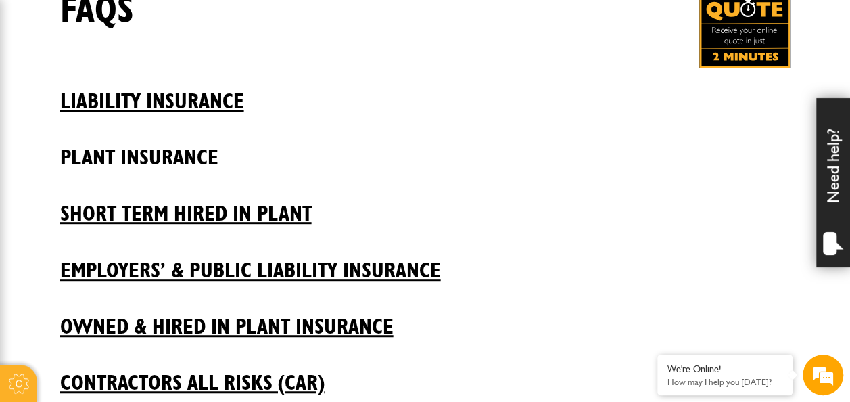
click at [131, 150] on h2 "Plant insurance" at bounding box center [425, 147] width 730 height 46
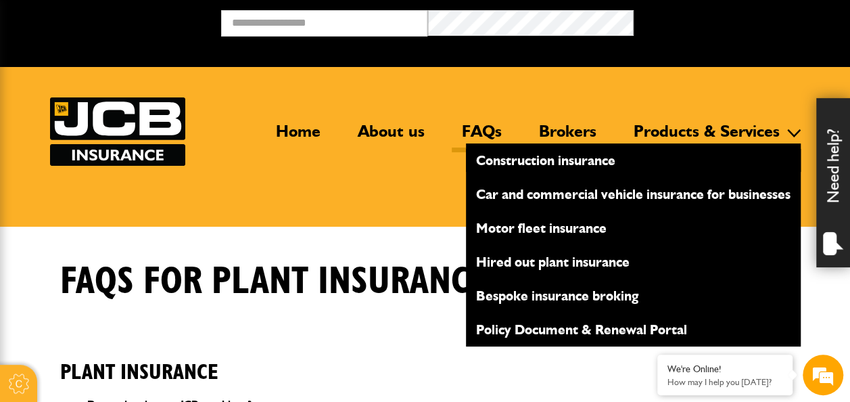
click at [595, 154] on link "Construction insurance" at bounding box center [633, 160] width 335 height 23
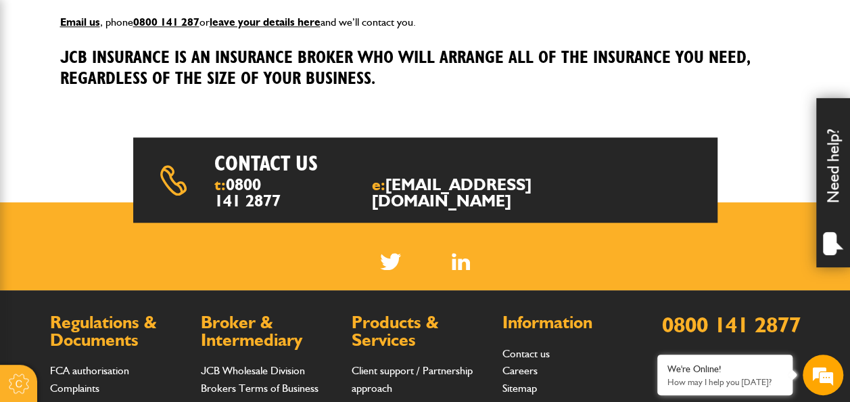
scroll to position [609, 0]
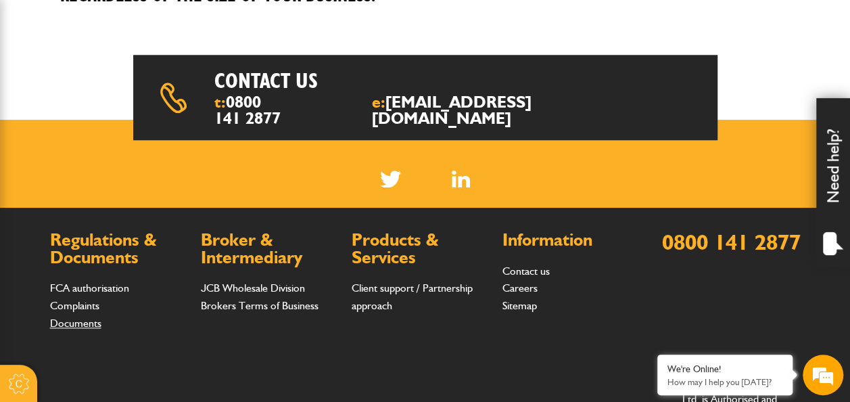
click at [86, 323] on link "Documents" at bounding box center [75, 322] width 51 height 13
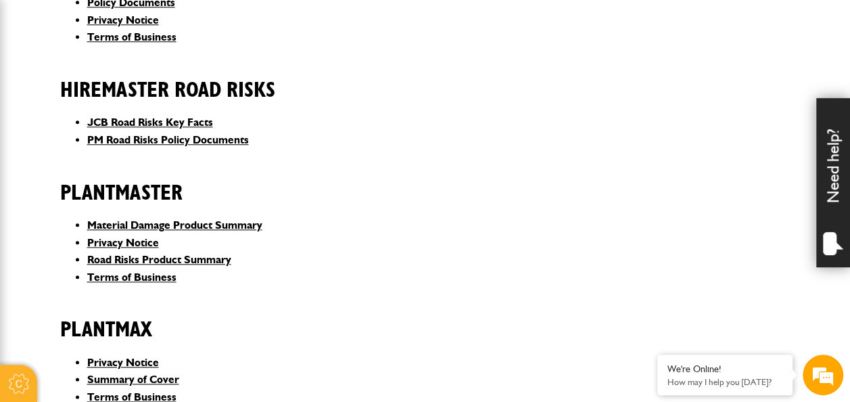
scroll to position [609, 0]
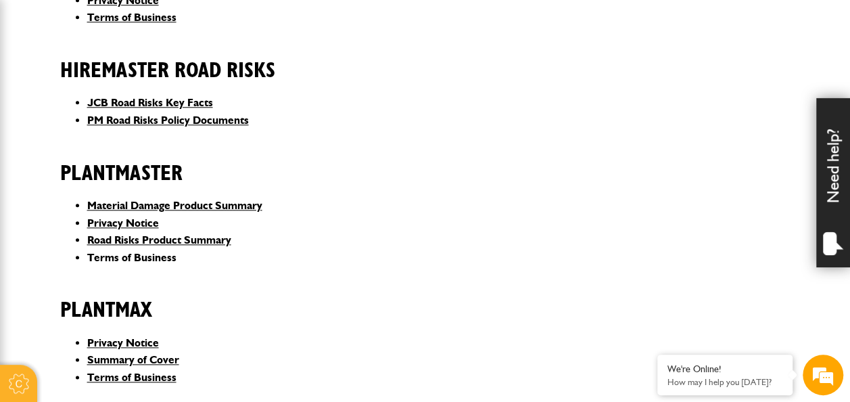
click at [103, 258] on link "Terms of Business" at bounding box center [131, 257] width 89 height 13
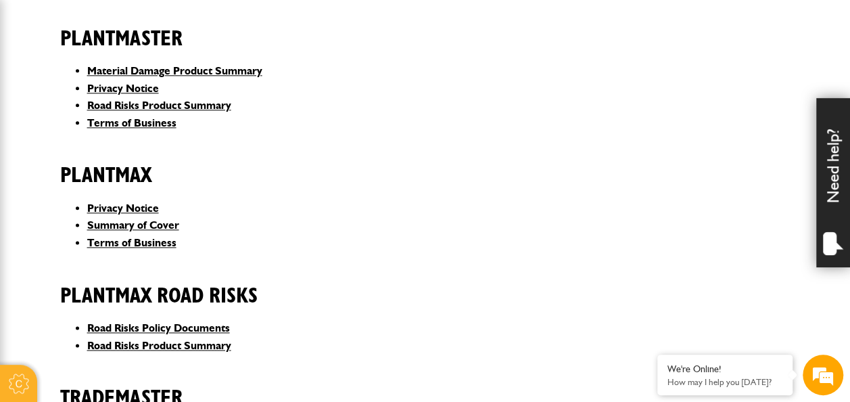
scroll to position [744, 0]
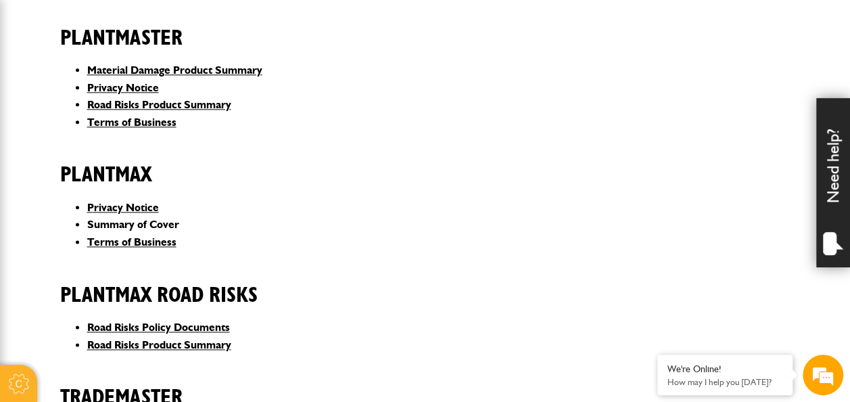
click at [119, 230] on link "Summary of Cover" at bounding box center [133, 224] width 92 height 13
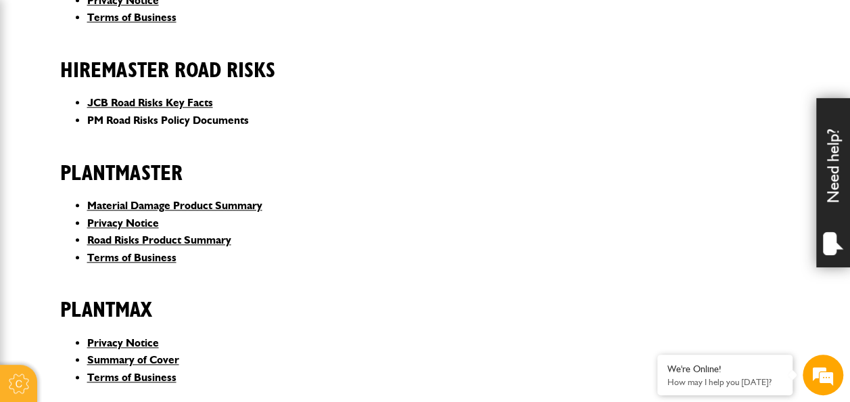
scroll to position [676, 0]
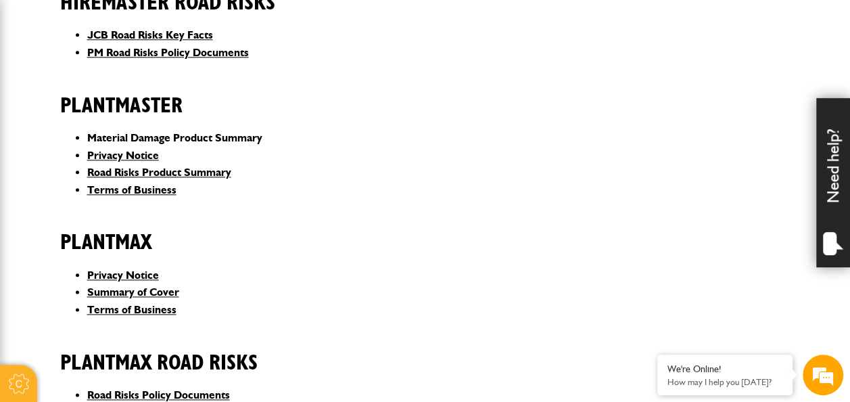
click at [144, 137] on link "Material Damage Product Summary" at bounding box center [174, 137] width 175 height 13
click at [150, 170] on link "Road Risks Product Summary" at bounding box center [159, 172] width 144 height 13
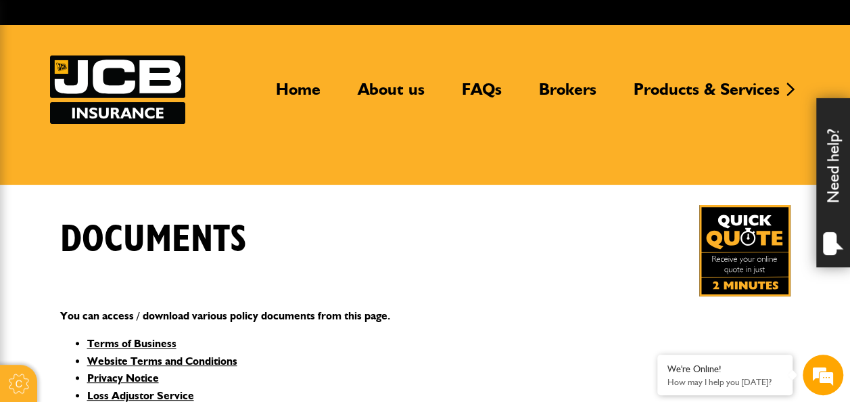
scroll to position [0, 0]
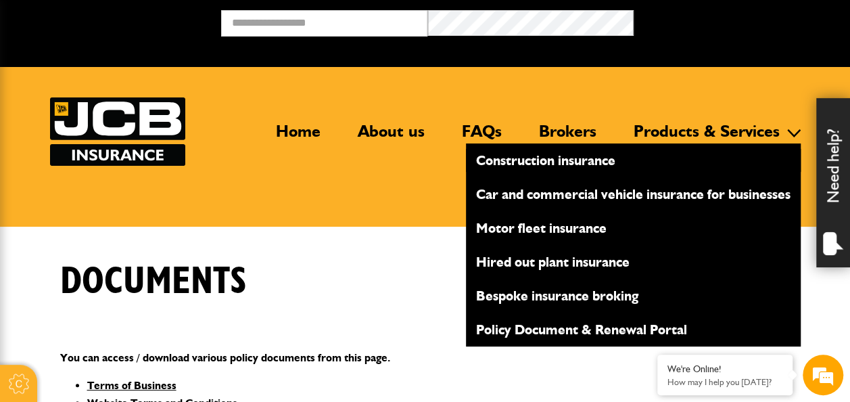
click at [545, 169] on link "Construction insurance" at bounding box center [633, 160] width 335 height 23
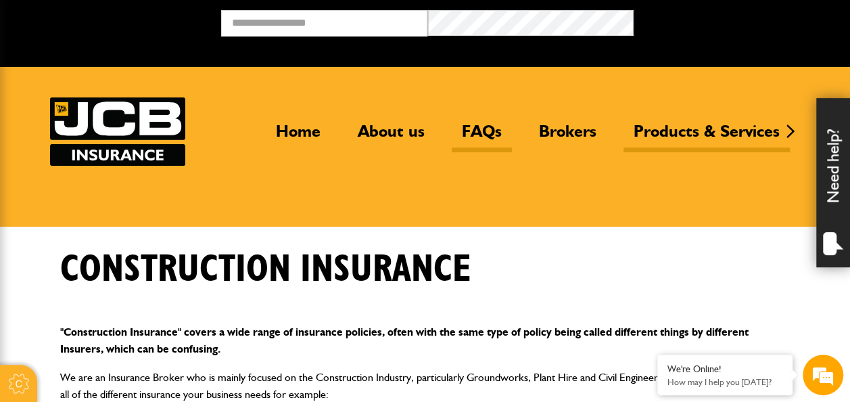
click at [475, 137] on link "FAQs" at bounding box center [482, 136] width 60 height 31
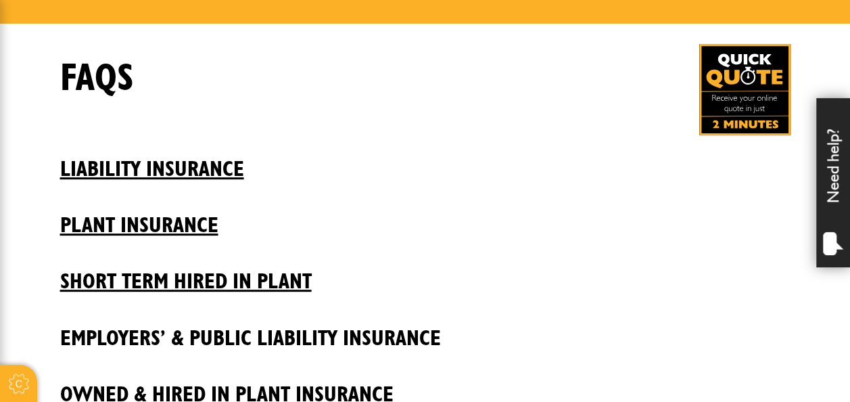
scroll to position [271, 0]
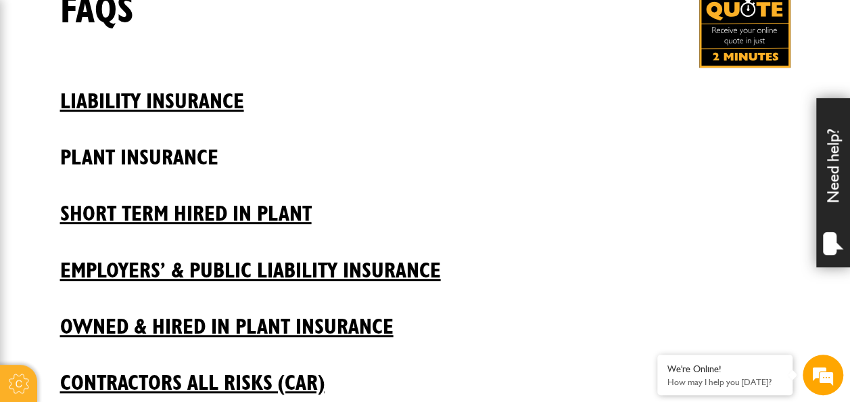
click at [170, 158] on h2 "Plant insurance" at bounding box center [425, 147] width 730 height 46
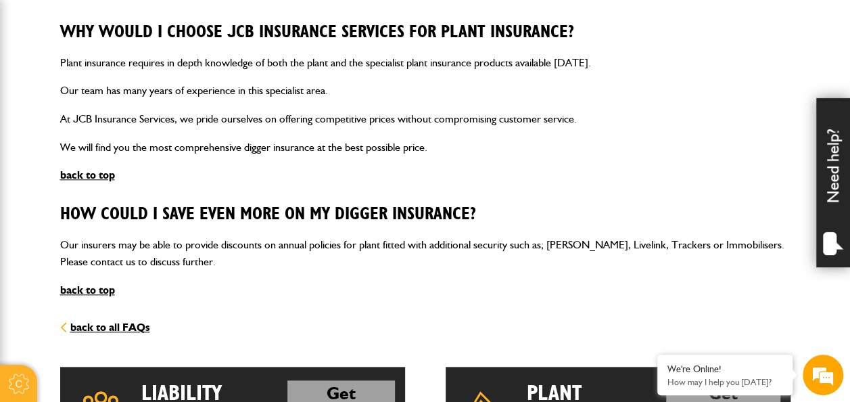
scroll to position [718, 0]
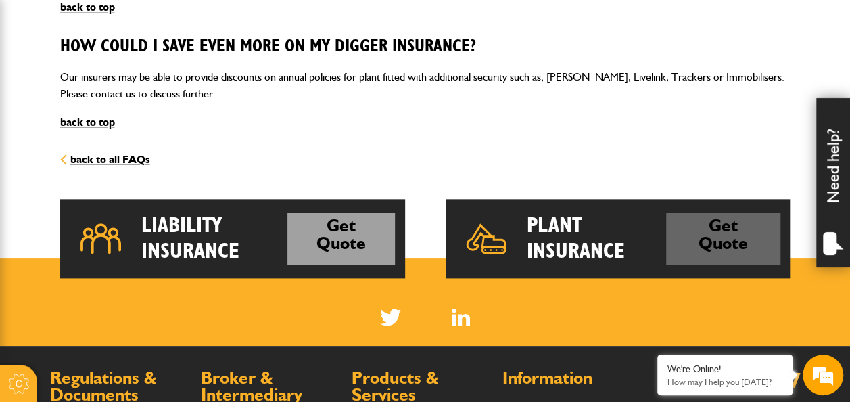
click at [707, 239] on link "Get Quote" at bounding box center [723, 238] width 114 height 52
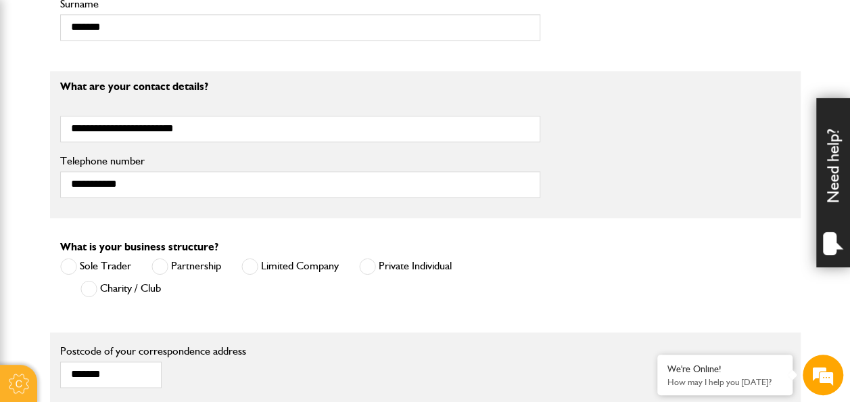
scroll to position [1050, 0]
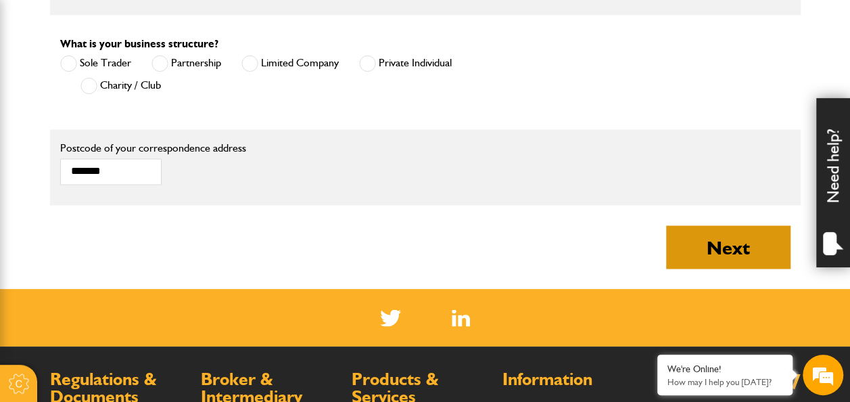
click at [705, 252] on button "Next" at bounding box center [728, 246] width 124 height 43
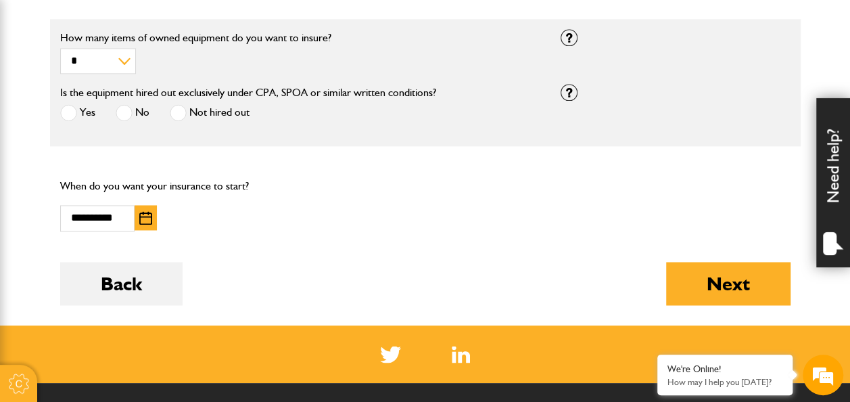
scroll to position [1014, 0]
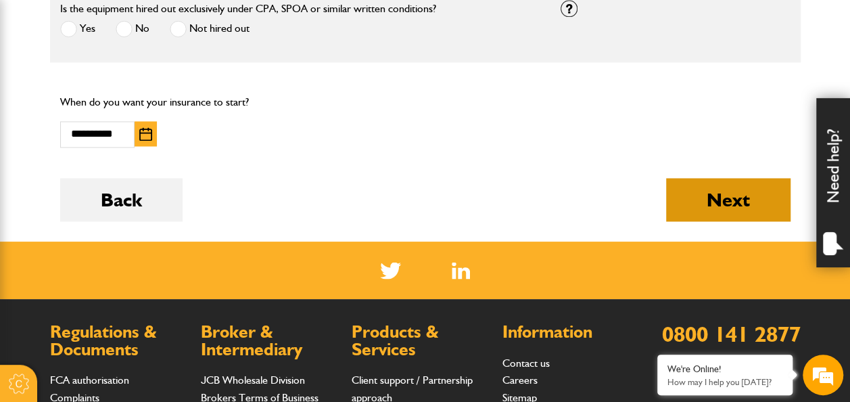
click at [760, 212] on button "Next" at bounding box center [728, 199] width 124 height 43
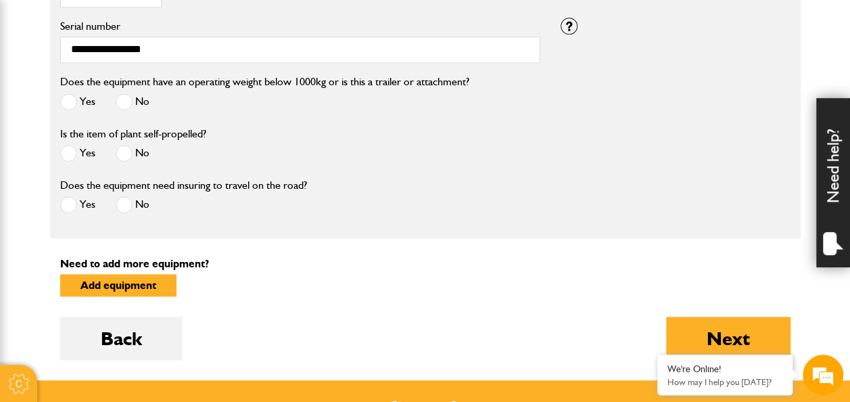
scroll to position [879, 0]
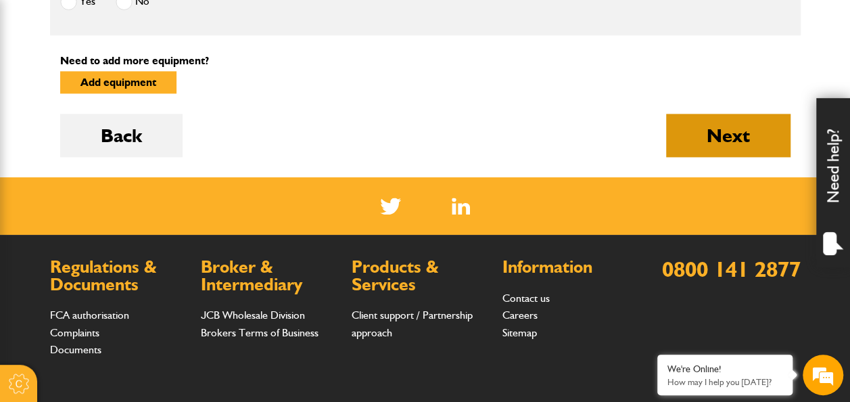
click at [736, 142] on button "Next" at bounding box center [728, 135] width 124 height 43
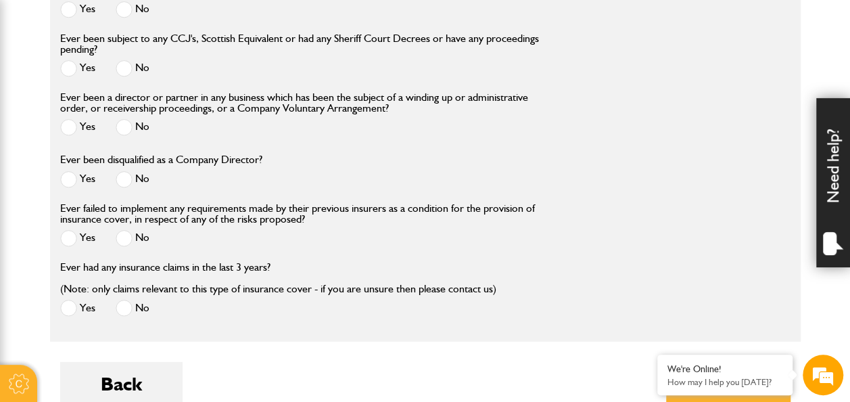
scroll to position [2040, 0]
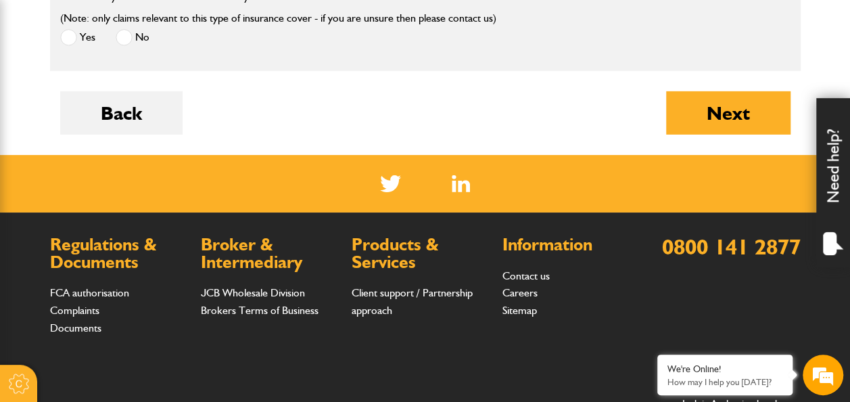
click at [713, 108] on button "Next" at bounding box center [728, 112] width 124 height 43
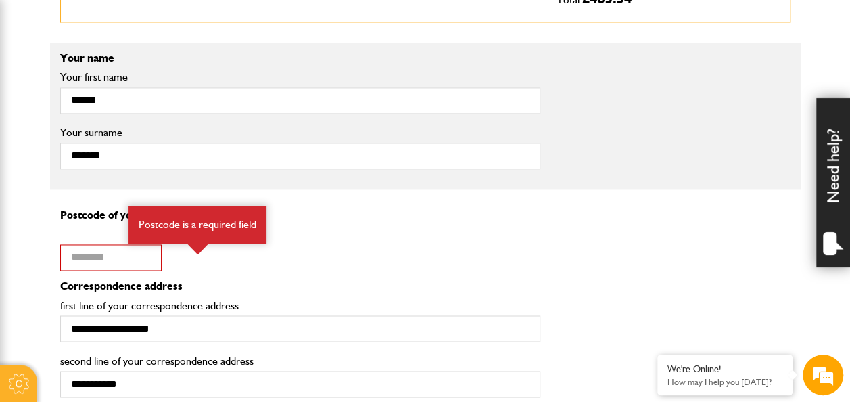
scroll to position [1014, 0]
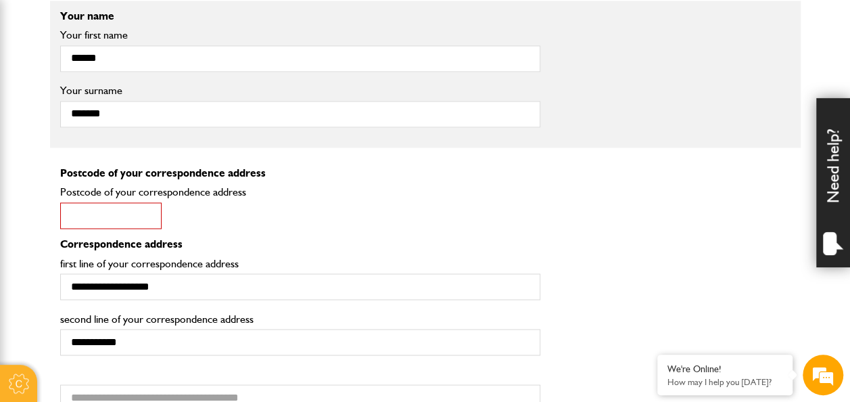
click at [89, 211] on input "Postcode of your correspondence address" at bounding box center [110, 215] width 101 height 26
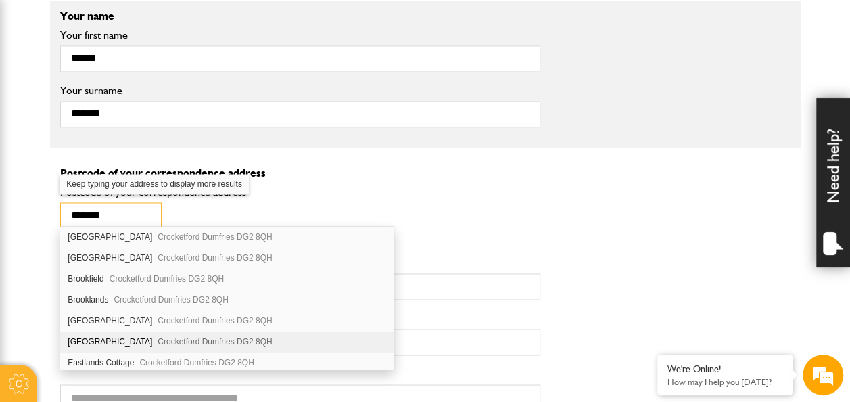
type input "*******"
click at [105, 331] on div "[STREET_ADDRESS]" at bounding box center [226, 341] width 333 height 21
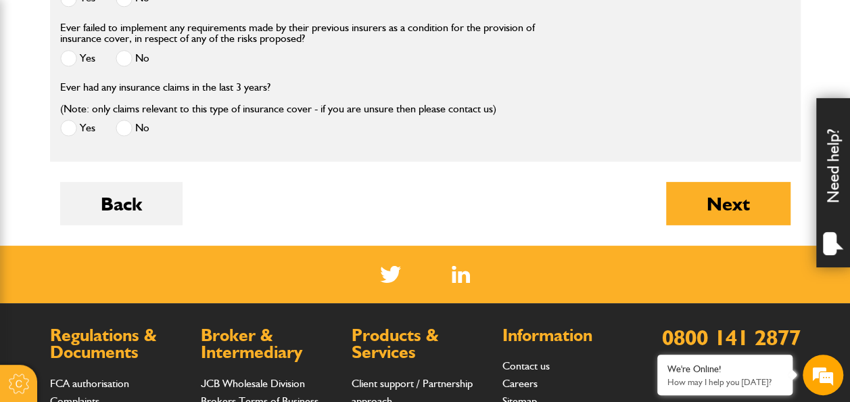
scroll to position [2029, 0]
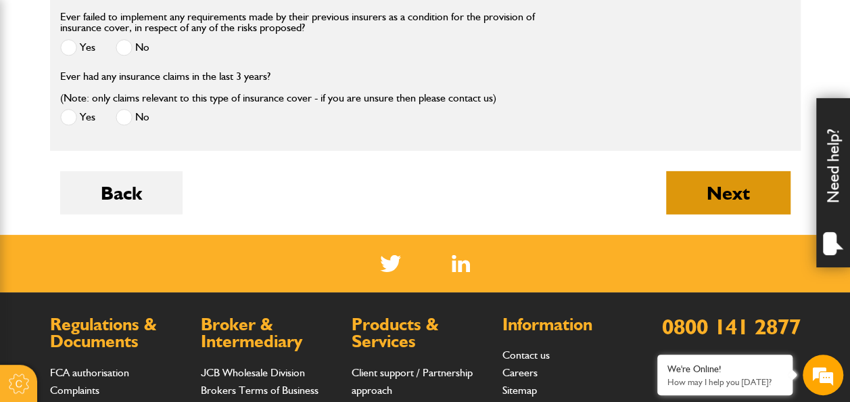
click at [719, 197] on button "Next" at bounding box center [728, 192] width 124 height 43
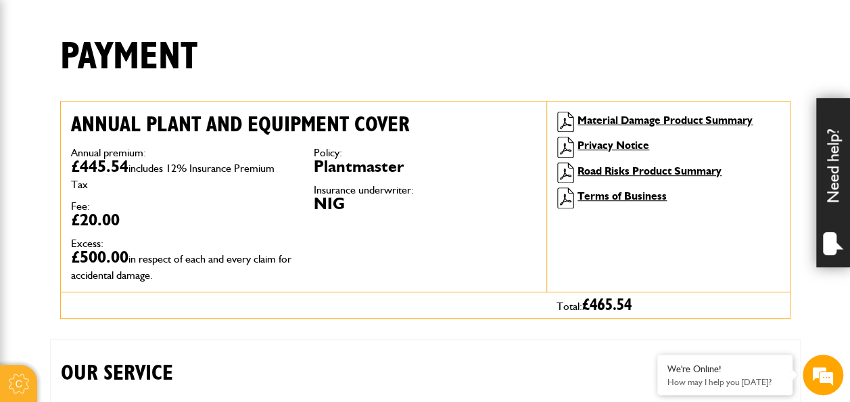
scroll to position [338, 0]
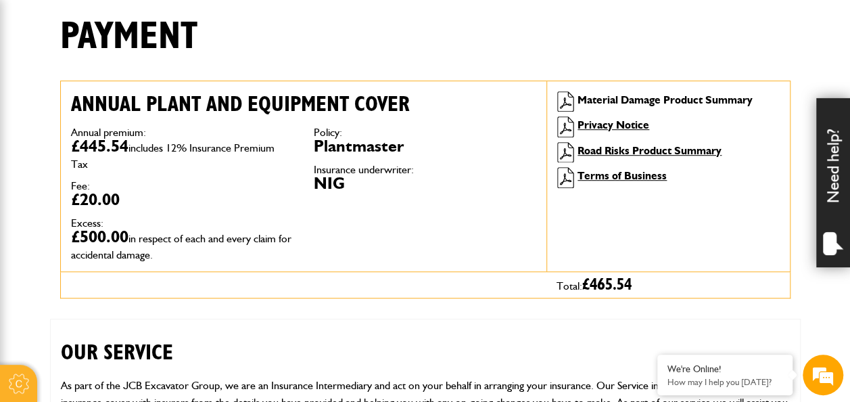
click at [715, 100] on link "Material Damage Product Summary" at bounding box center [665, 99] width 175 height 13
click at [605, 95] on link "Material Damage Product Summary" at bounding box center [665, 99] width 175 height 13
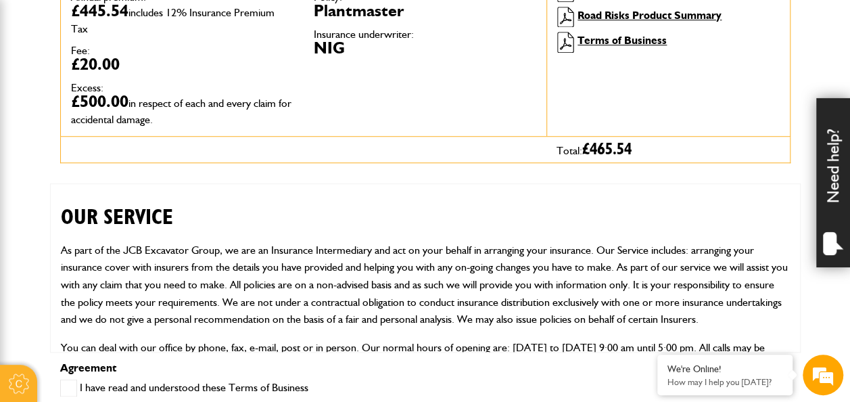
scroll to position [676, 0]
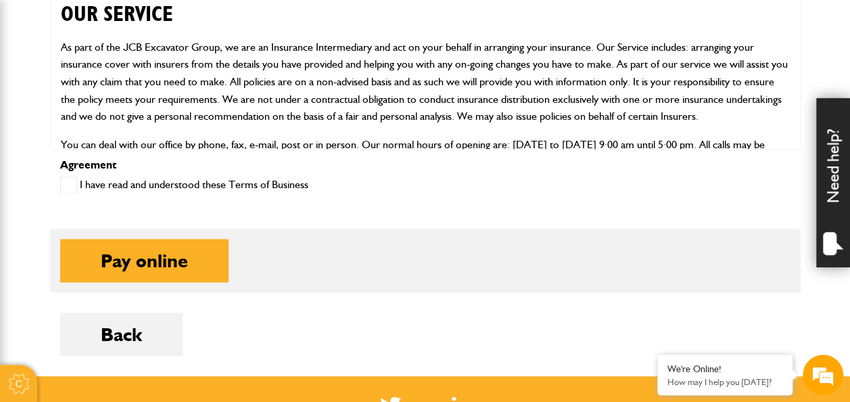
click at [76, 192] on span at bounding box center [68, 185] width 17 height 17
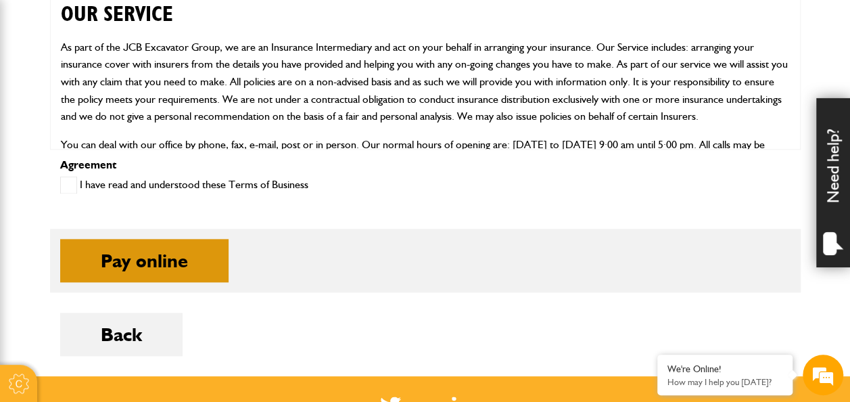
click at [107, 257] on button "Pay online" at bounding box center [144, 260] width 168 height 43
